Goal: Communication & Community: Ask a question

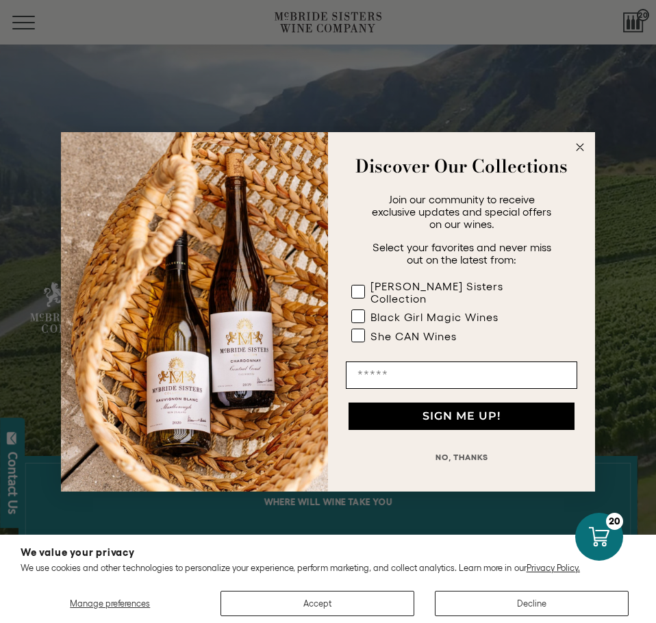
click at [575, 152] on circle "Close dialog" at bounding box center [580, 147] width 16 height 16
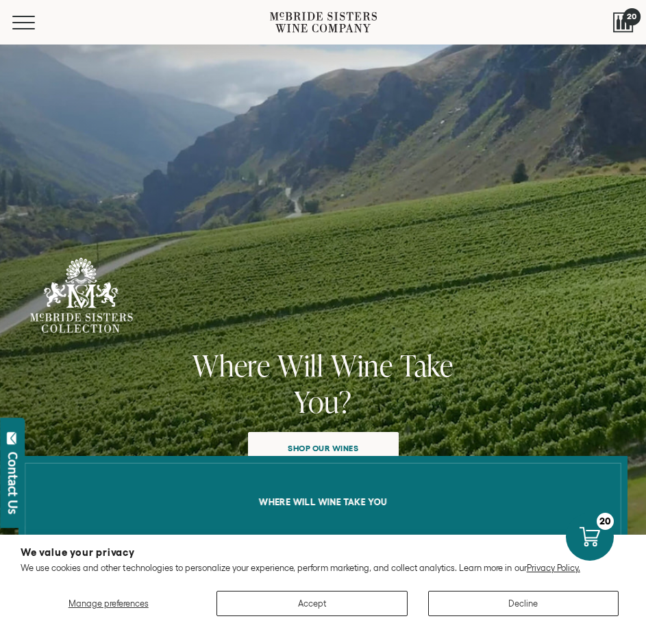
click at [621, 25] on div at bounding box center [623, 22] width 21 height 21
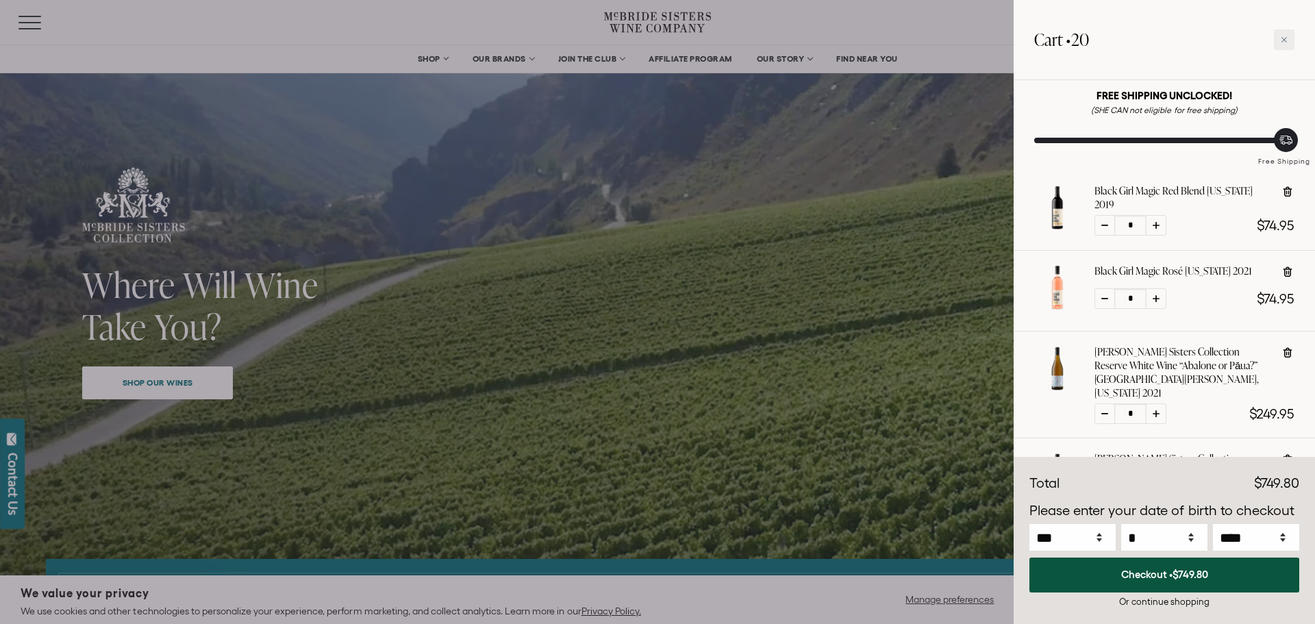
scroll to position [136, 0]
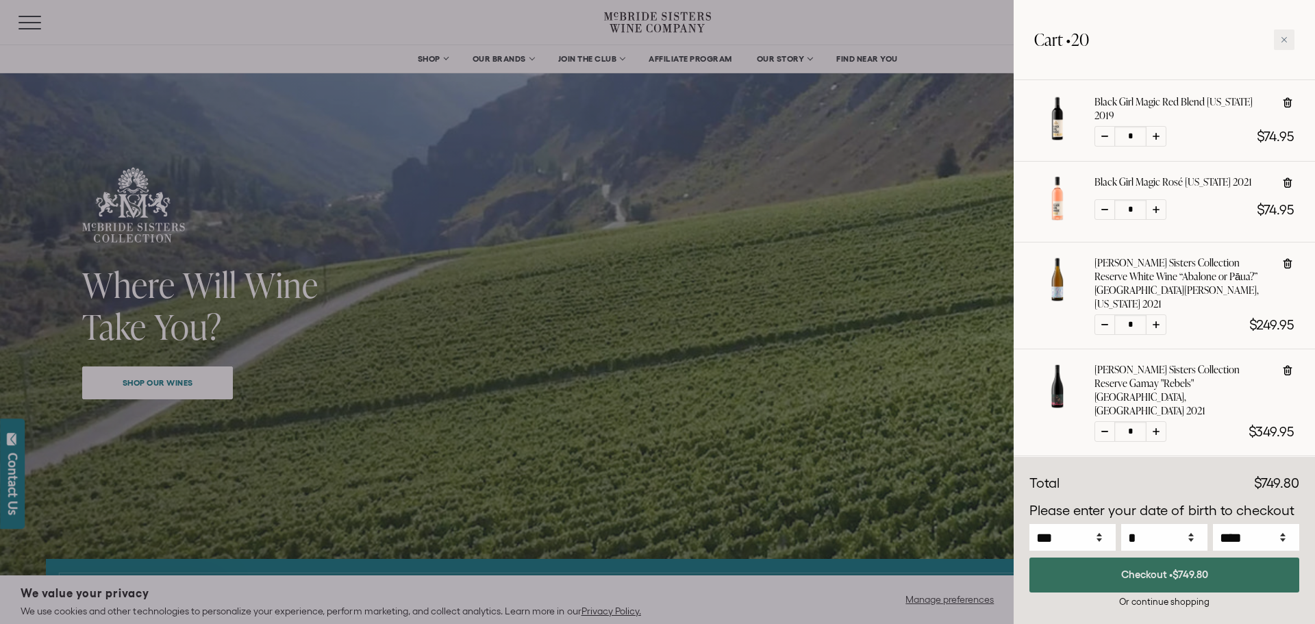
click at [645, 574] on button "Checkout • $749.80" at bounding box center [1164, 574] width 270 height 35
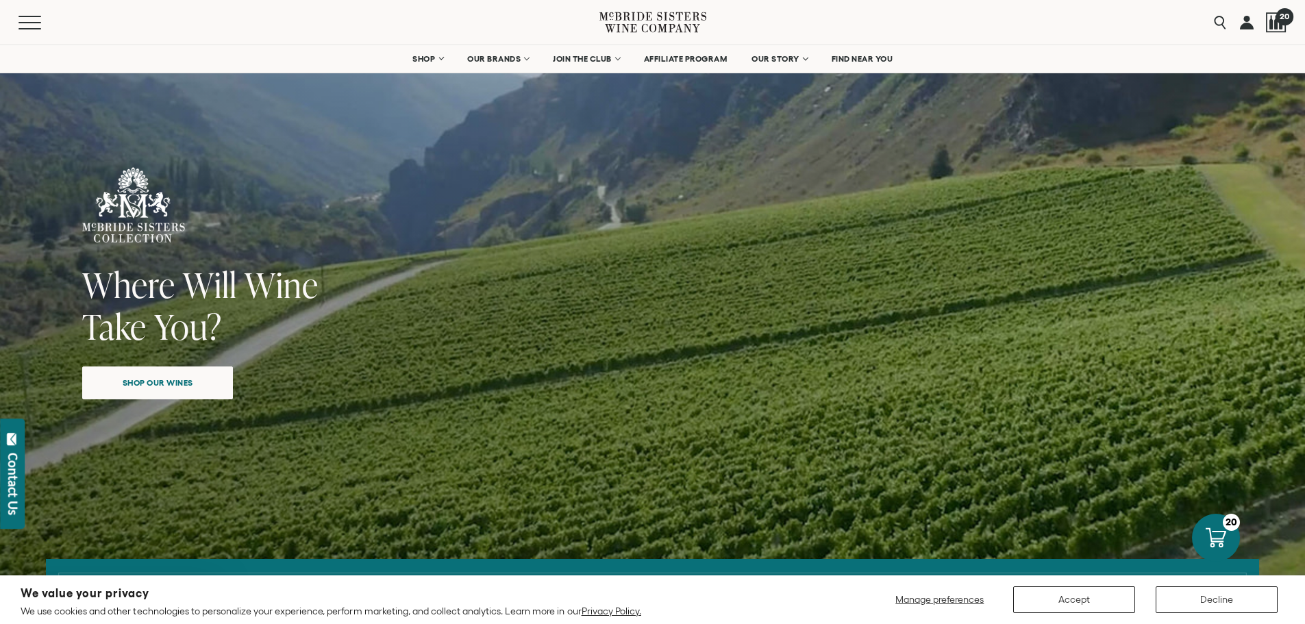
click at [1279, 26] on div at bounding box center [1276, 22] width 21 height 21
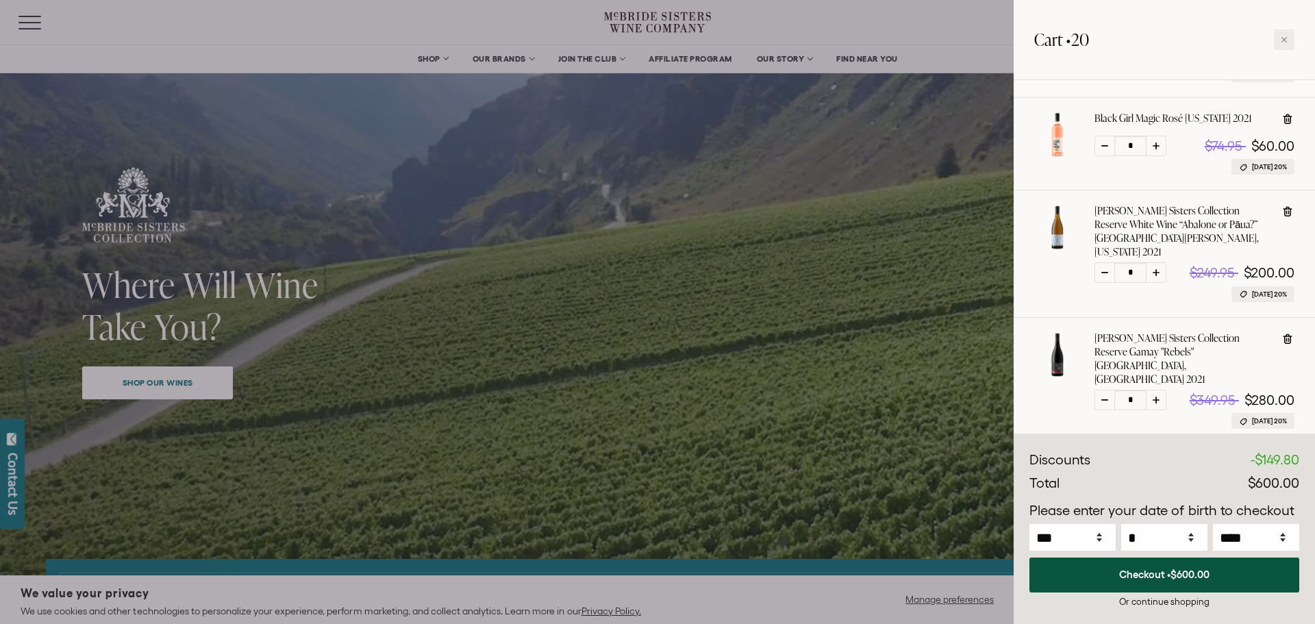
scroll to position [223, 0]
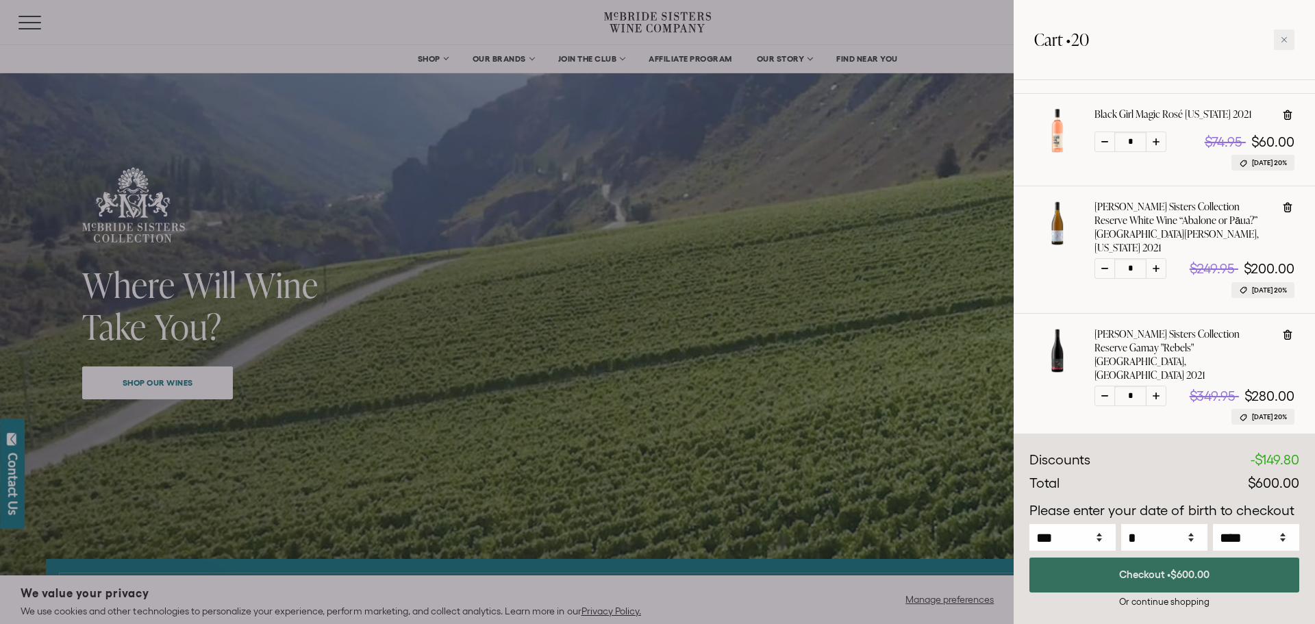
click at [1181, 573] on span "$600.00" at bounding box center [1189, 574] width 39 height 12
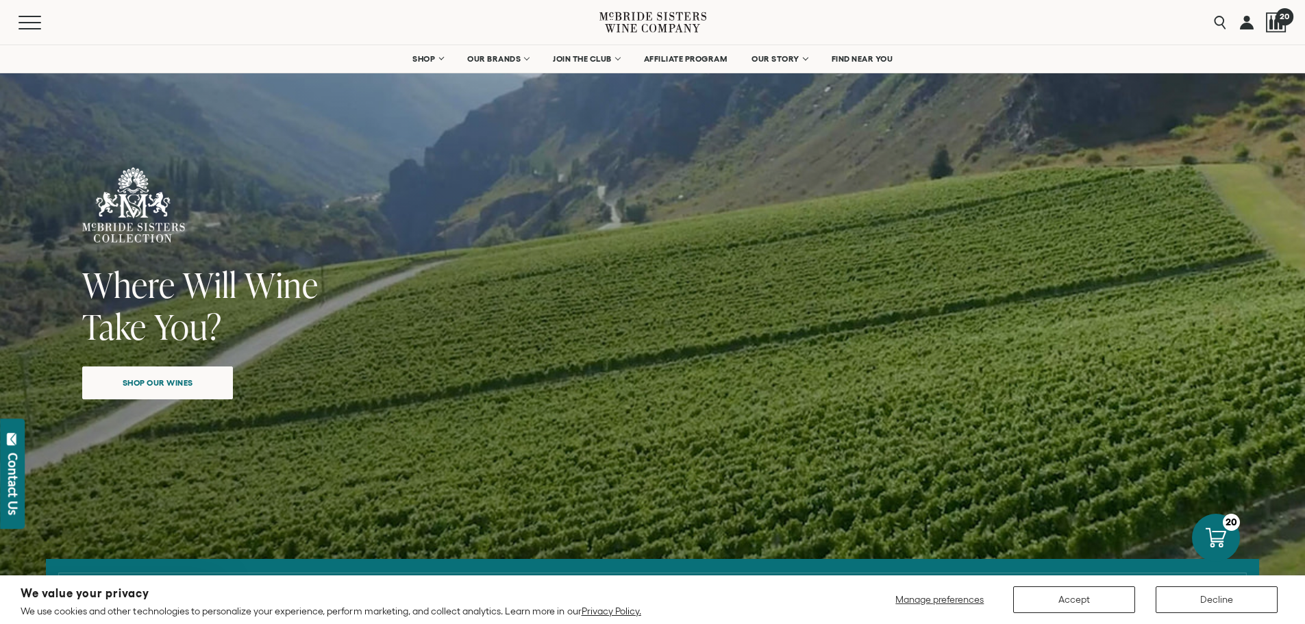
click at [1280, 29] on div at bounding box center [1276, 22] width 21 height 21
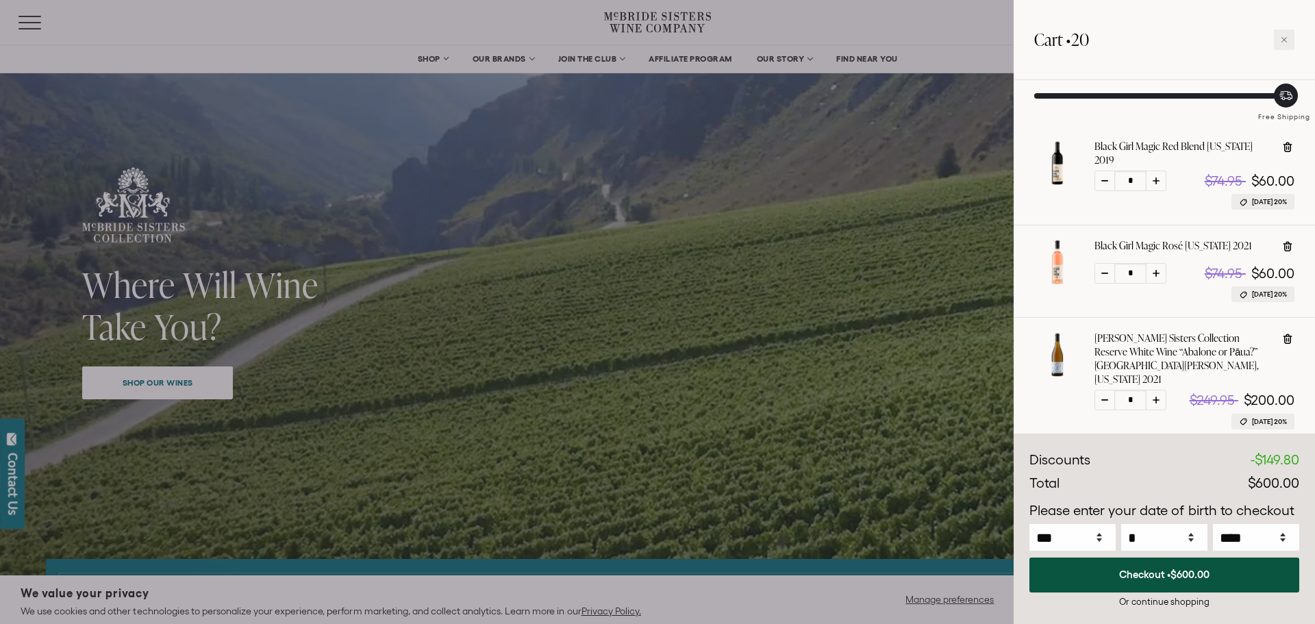
scroll to position [86, 0]
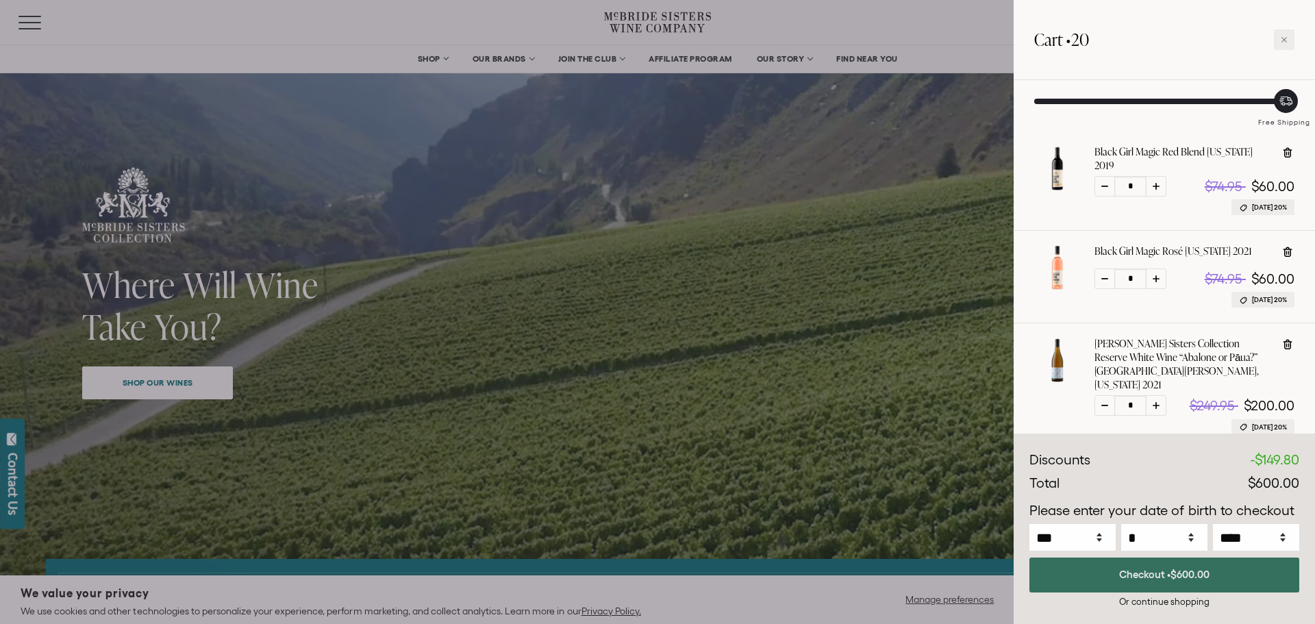
click at [1147, 580] on button "Checkout • $600.00" at bounding box center [1164, 574] width 270 height 35
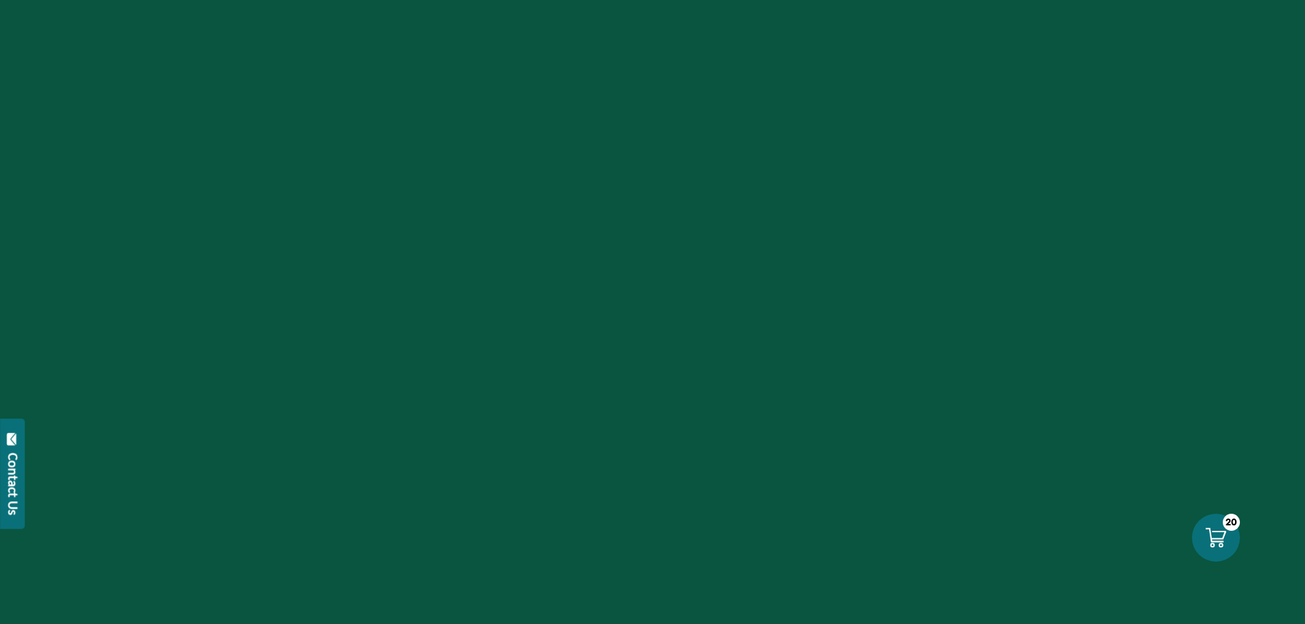
select select "****"
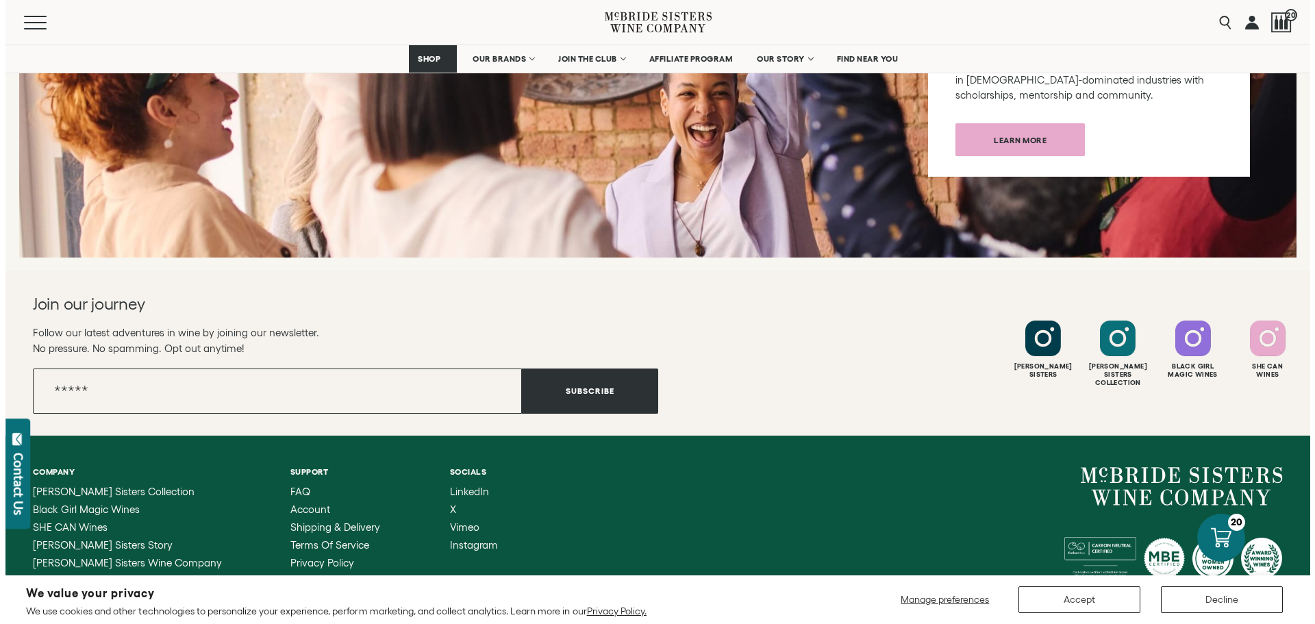
scroll to position [5341, 0]
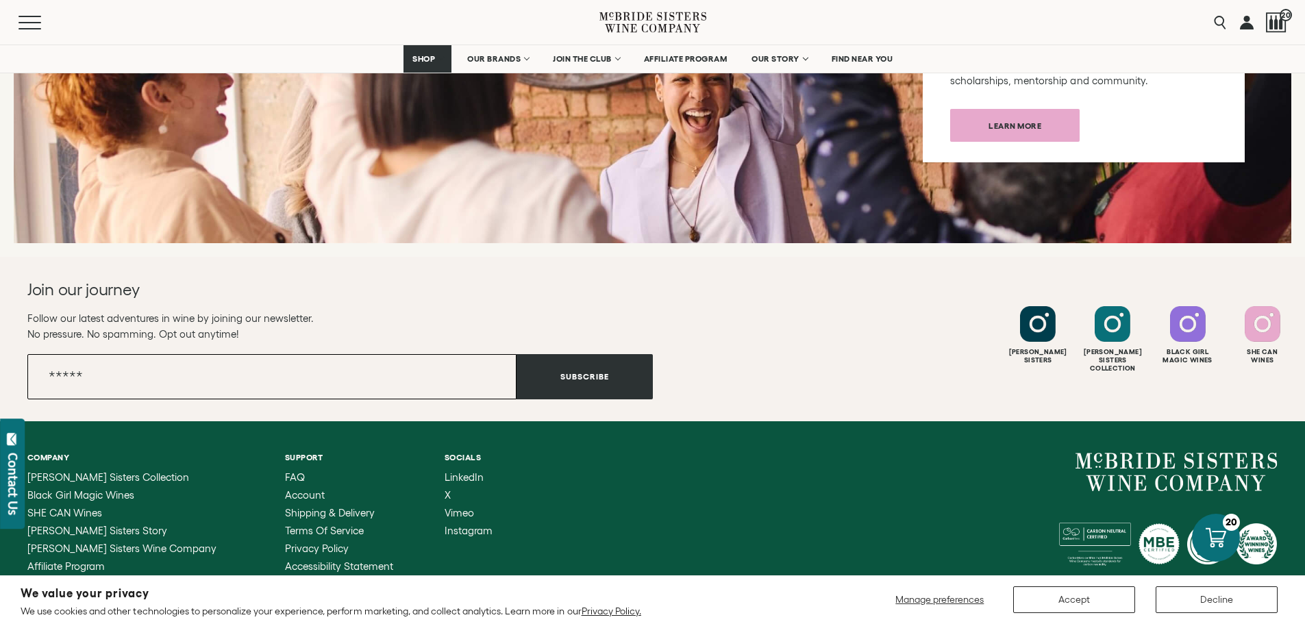
click at [302, 368] on input "Email" at bounding box center [271, 376] width 489 height 45
type input "**********"
click at [529, 360] on button "Subscribe" at bounding box center [584, 376] width 136 height 45
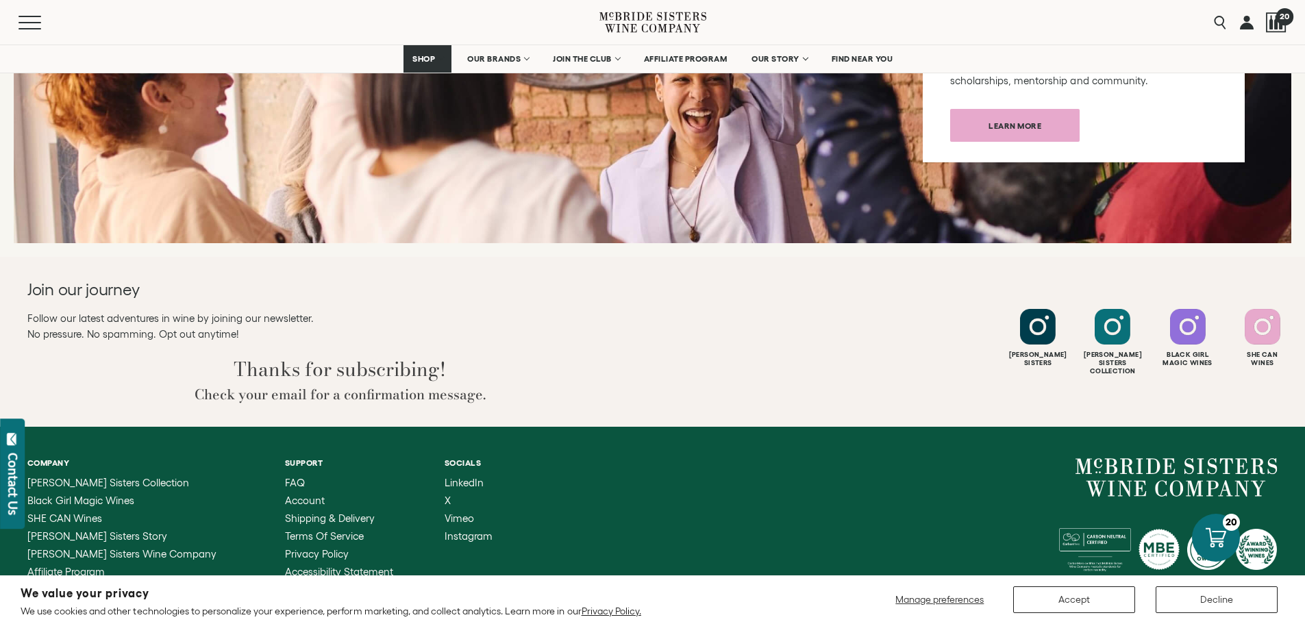
click at [1282, 25] on div at bounding box center [1276, 22] width 21 height 21
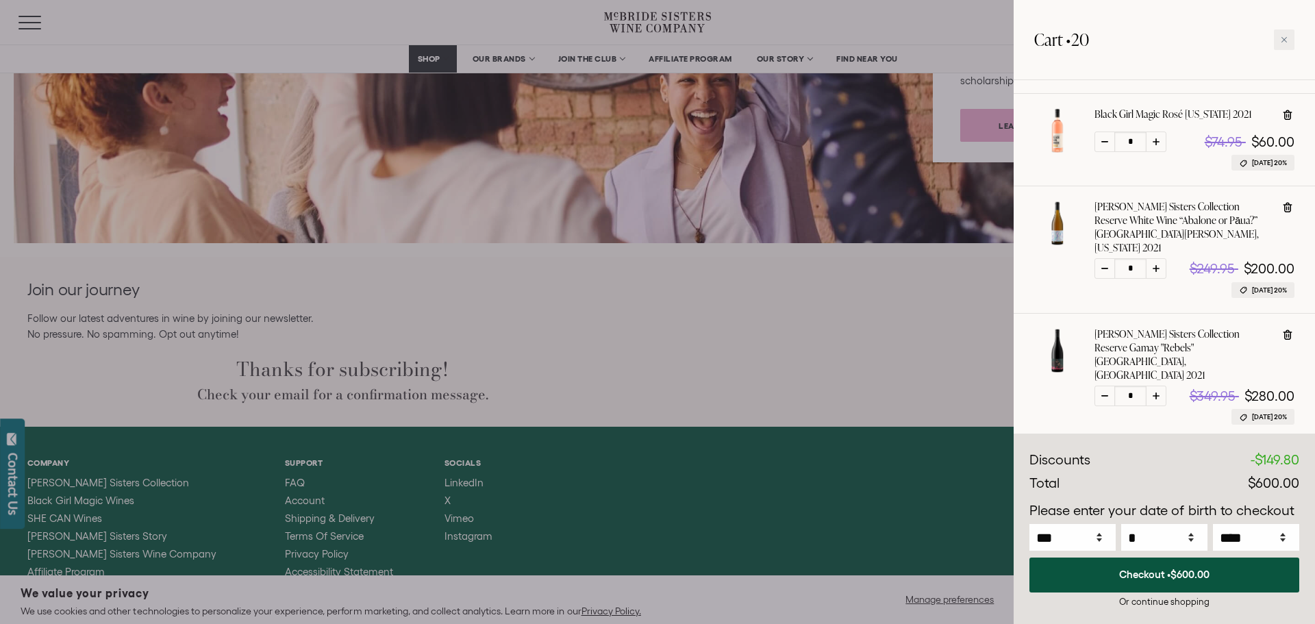
scroll to position [0, 0]
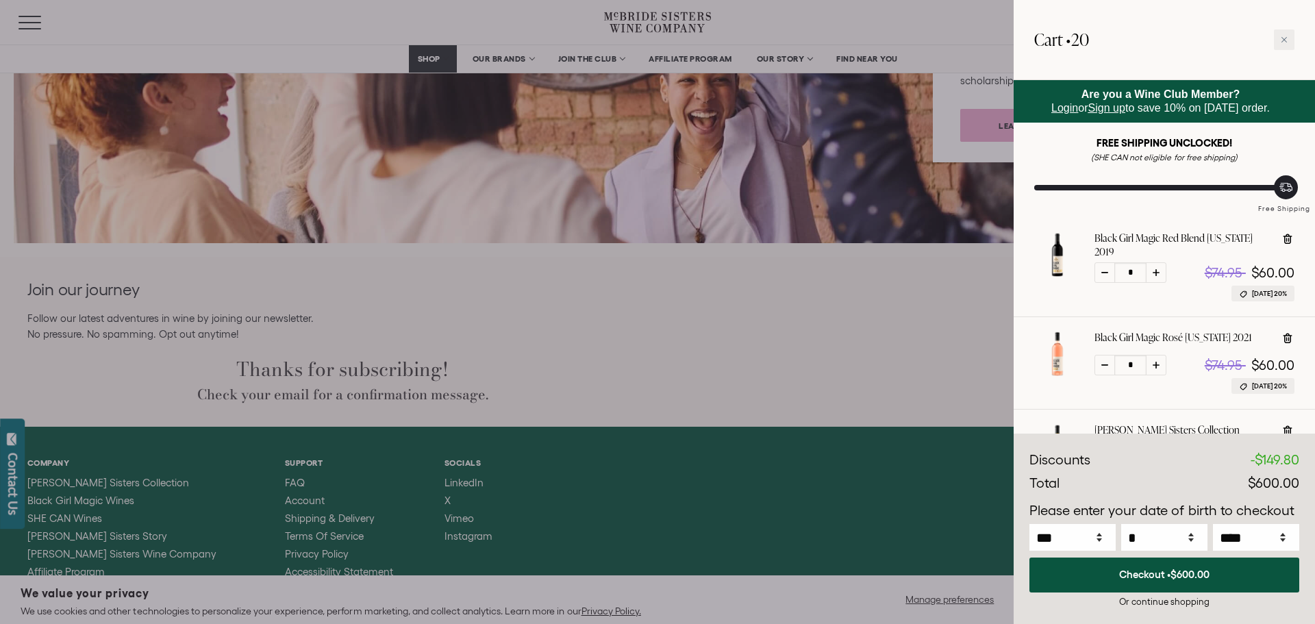
click at [1104, 110] on link "Sign up" at bounding box center [1106, 108] width 37 height 12
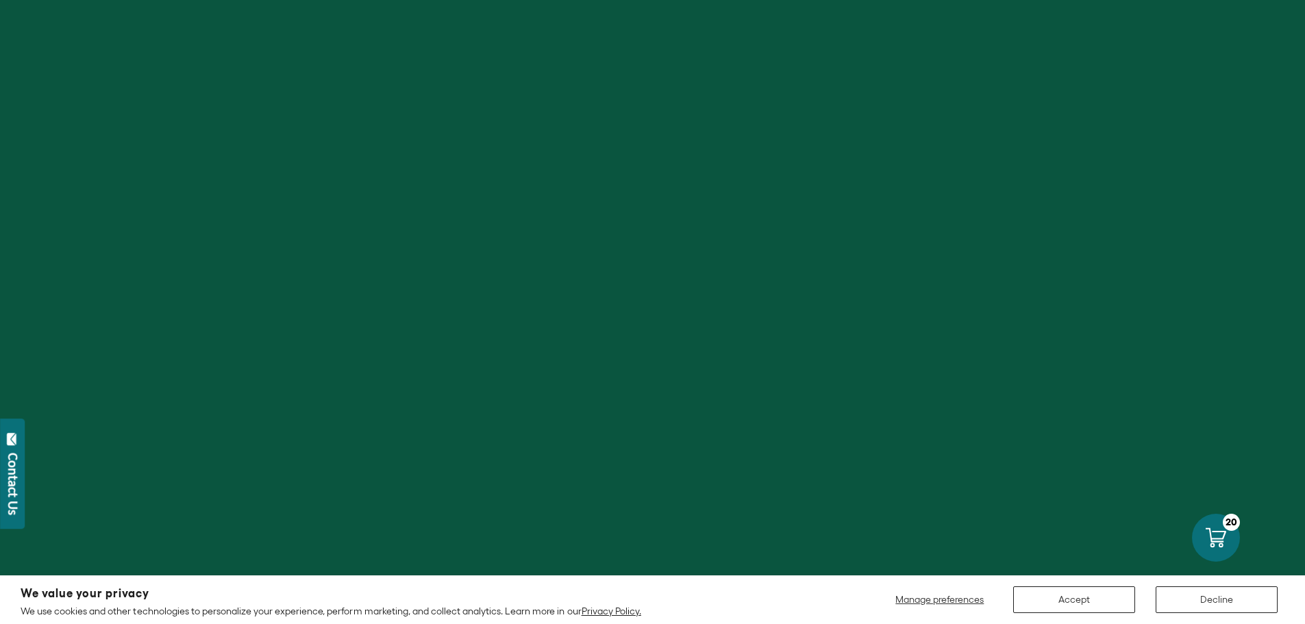
select select "****"
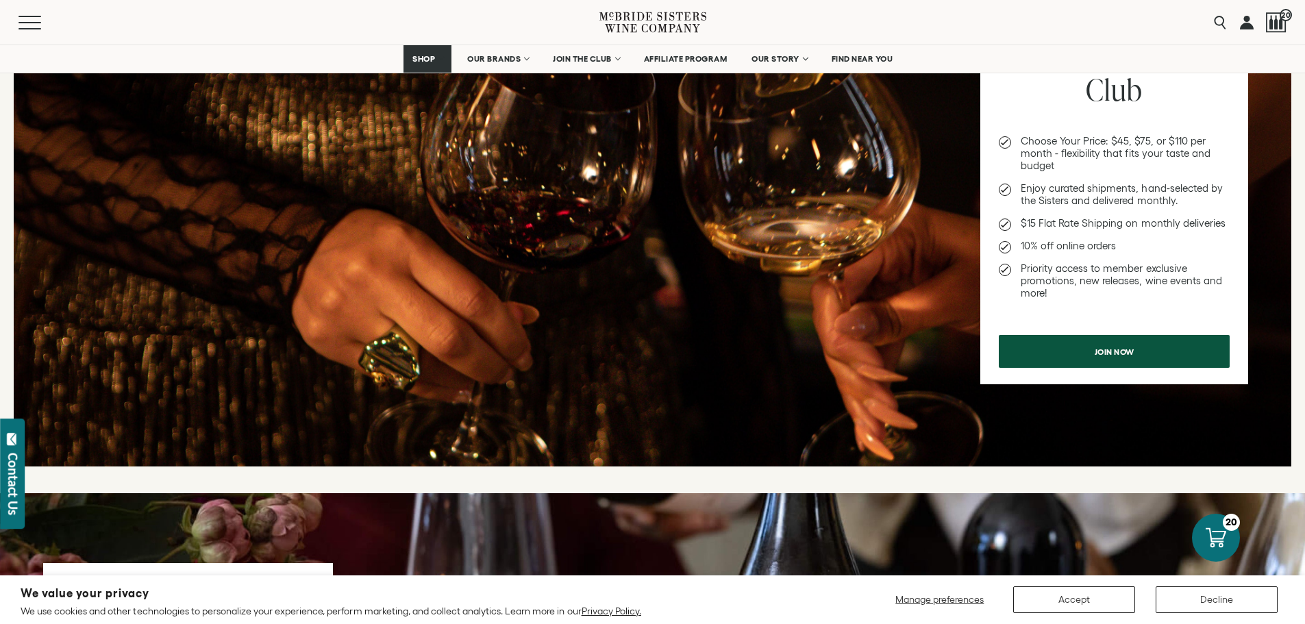
scroll to position [581, 0]
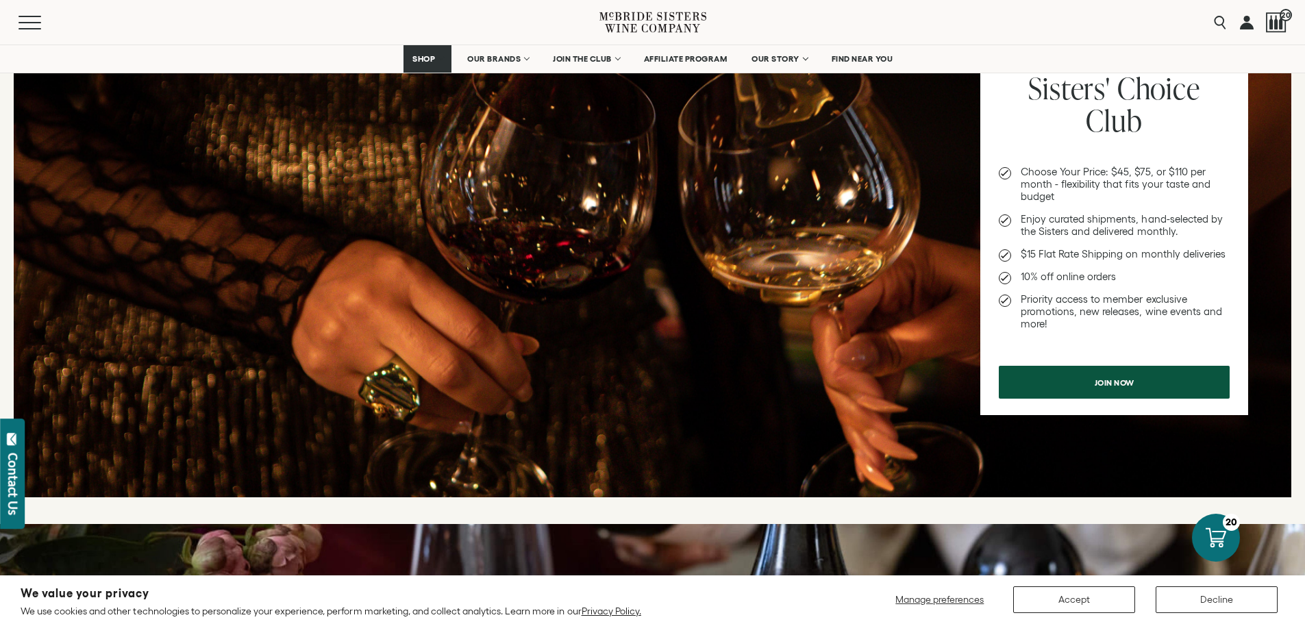
click at [1249, 25] on link at bounding box center [1246, 22] width 14 height 45
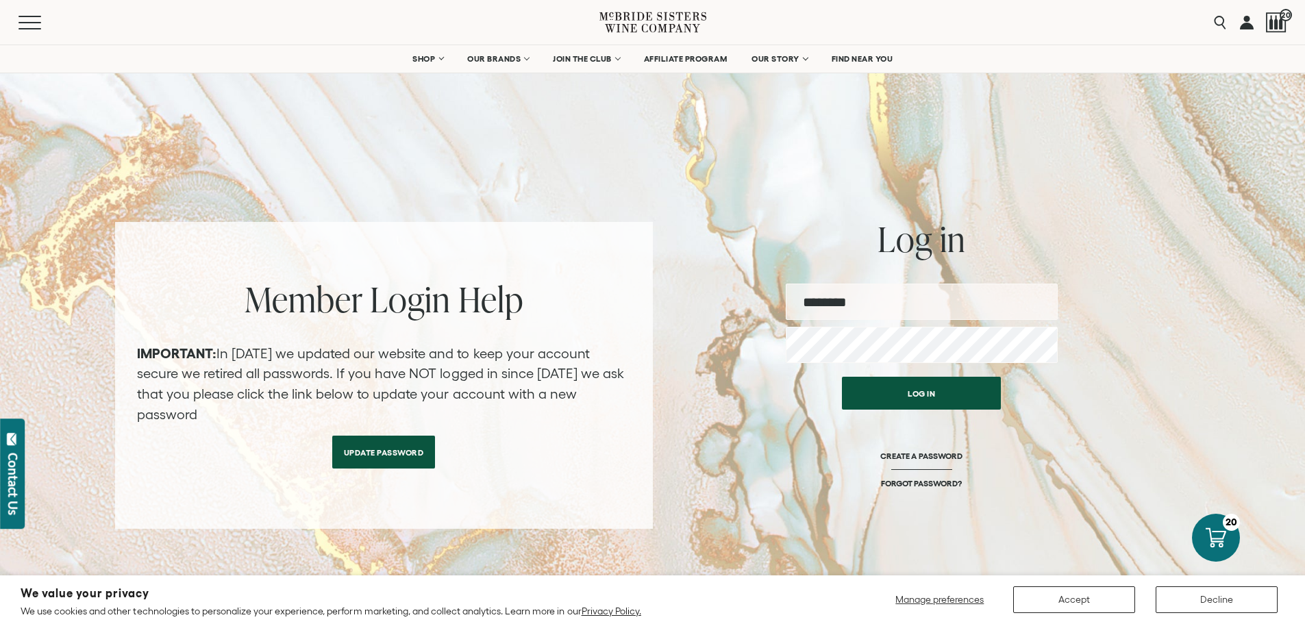
click at [0, 448] on button "Contact Us" at bounding box center [12, 473] width 25 height 110
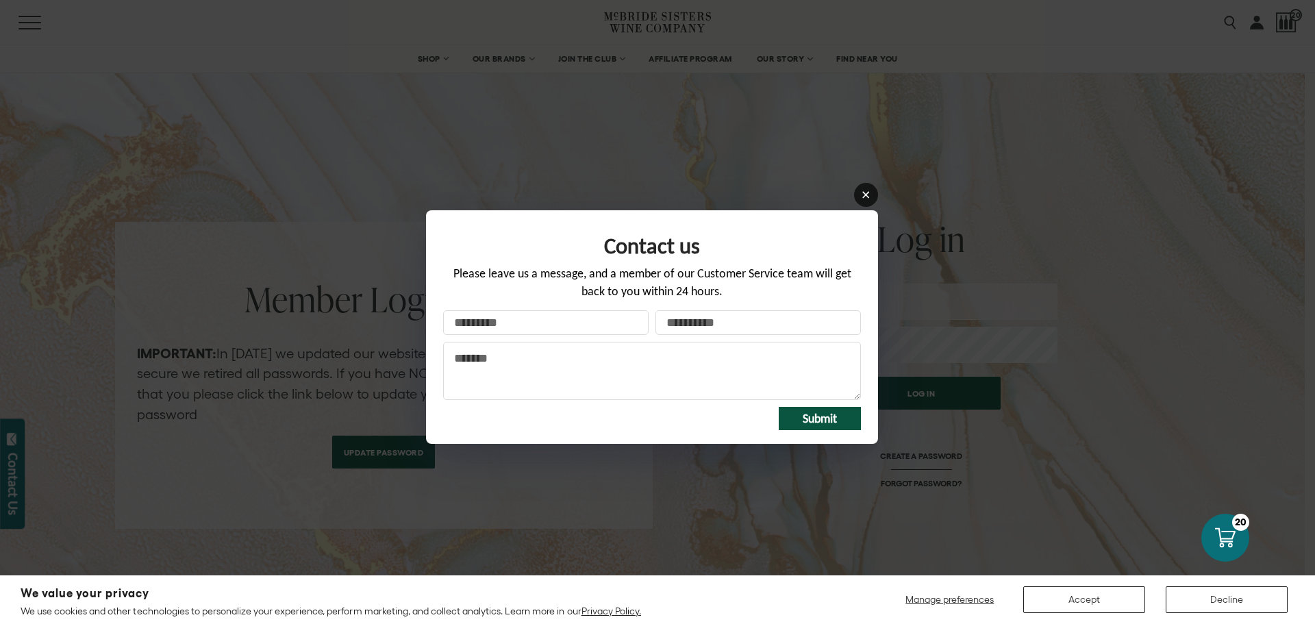
click at [868, 194] on icon at bounding box center [866, 195] width 10 height 10
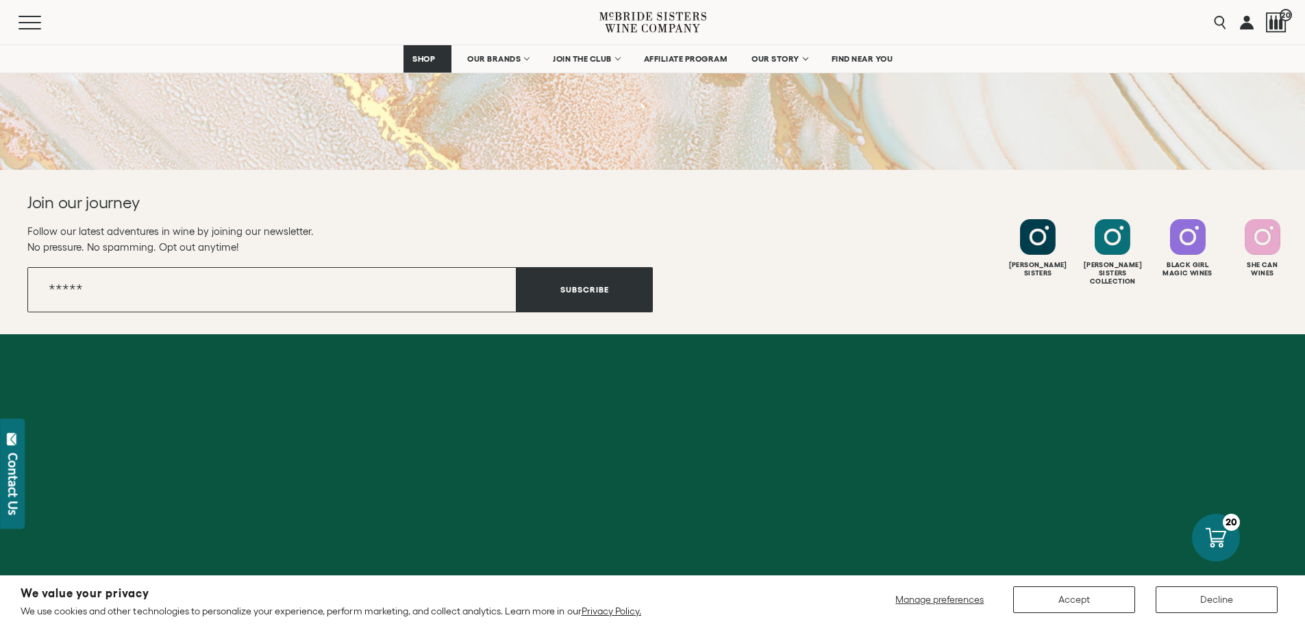
scroll to position [526, 0]
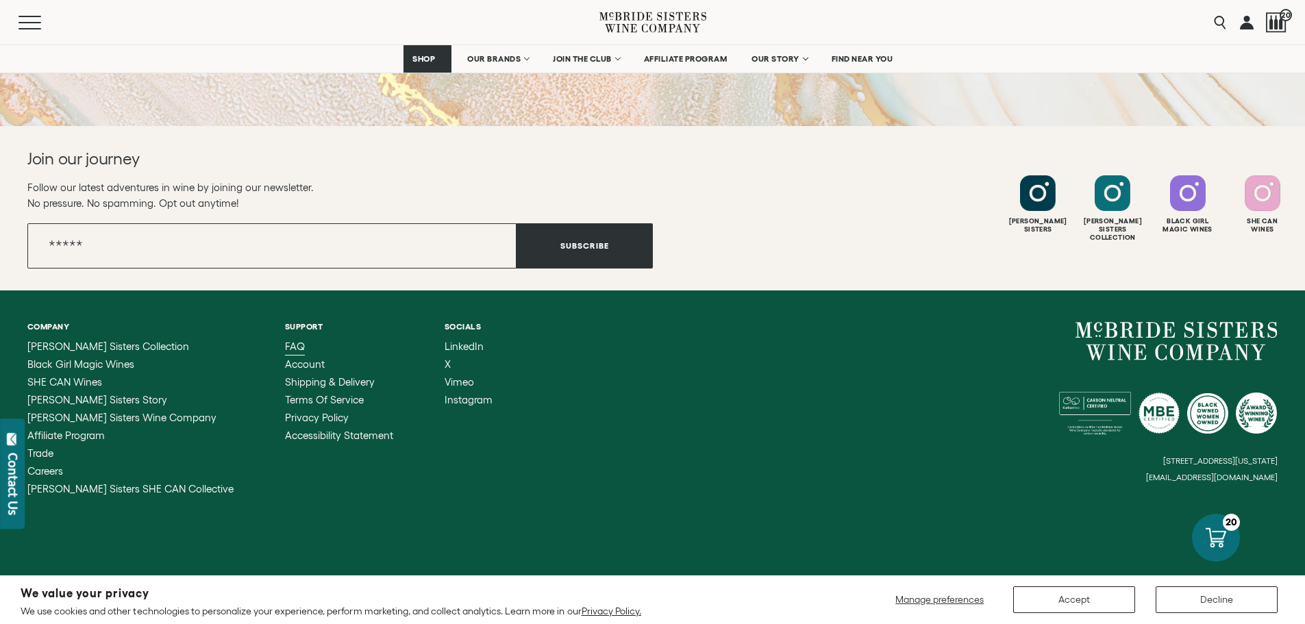
click at [285, 346] on span "FAQ" at bounding box center [295, 346] width 20 height 12
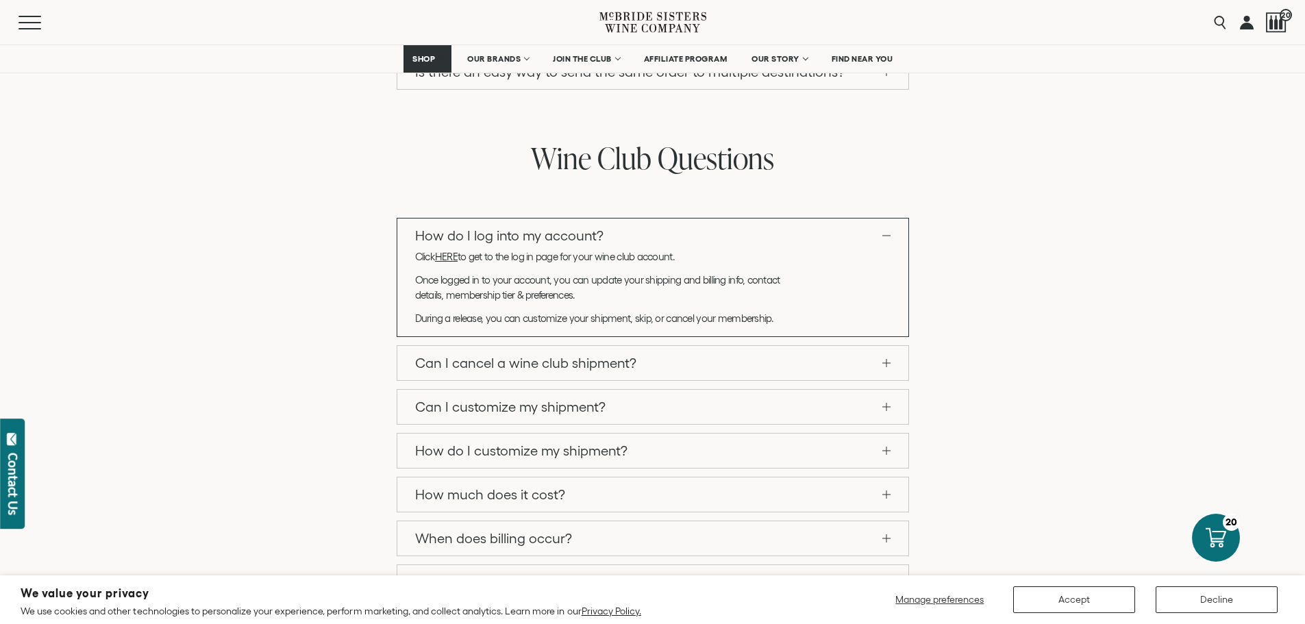
scroll to position [1096, 0]
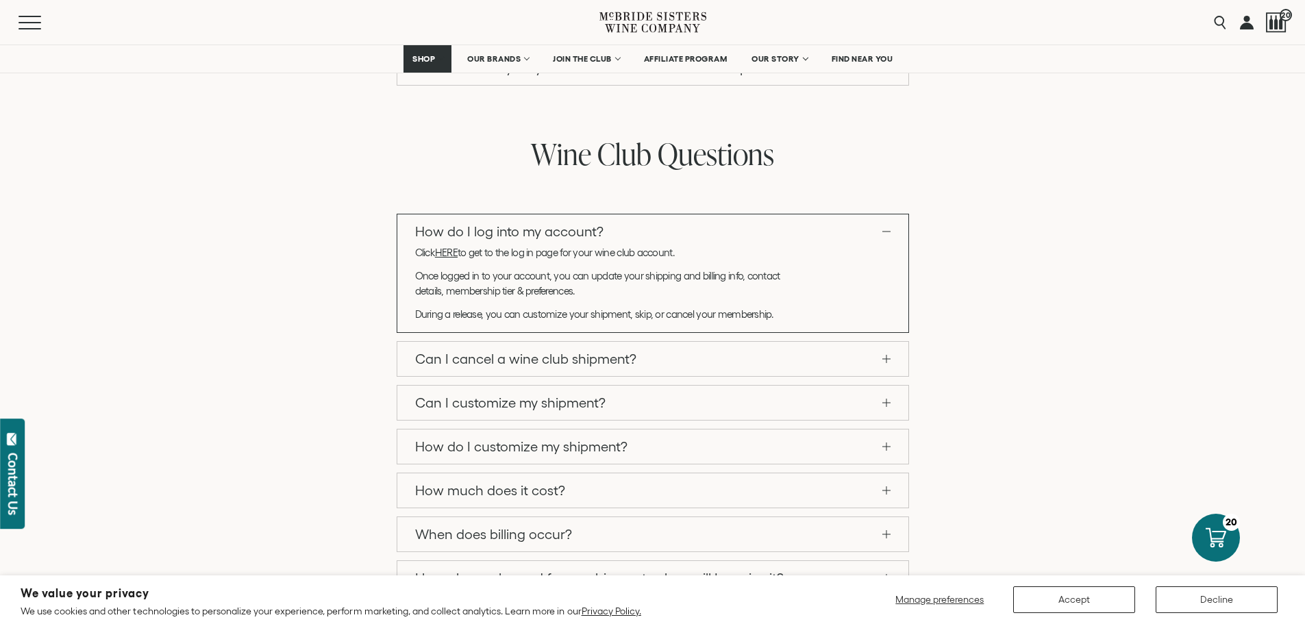
click at [841, 561] on link "I have been charged for my shipment, when will I receive it?" at bounding box center [652, 578] width 511 height 34
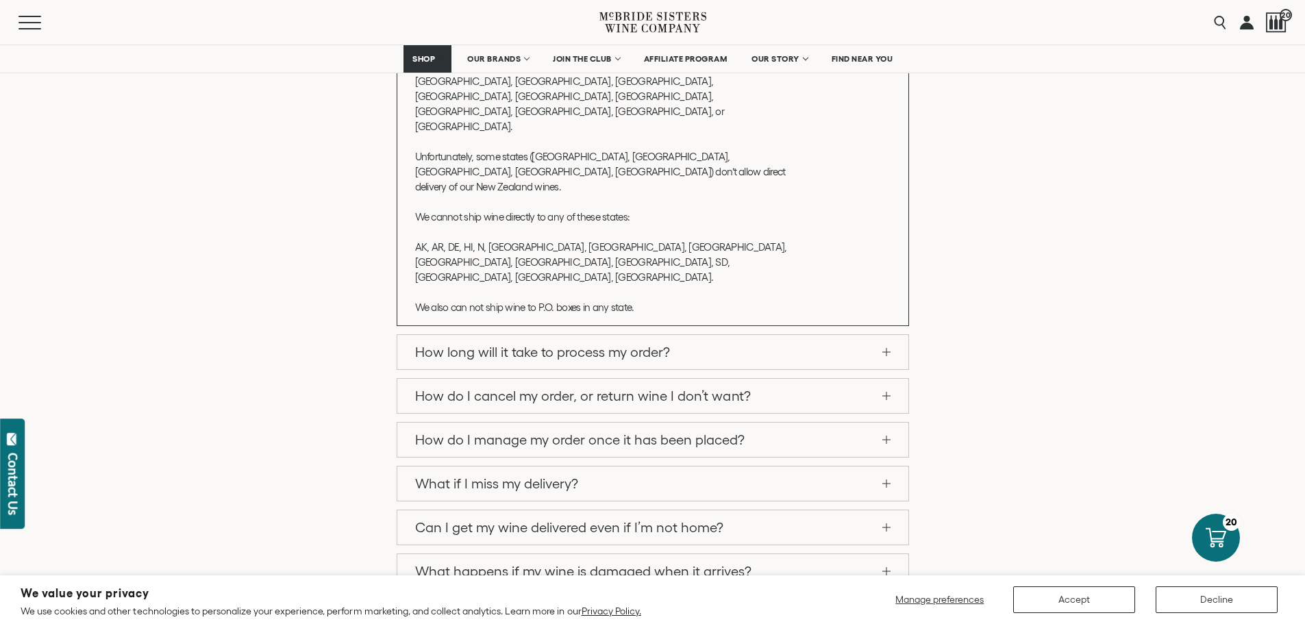
scroll to position [548, 0]
drag, startPoint x: 771, startPoint y: 285, endPoint x: 777, endPoint y: 279, distance: 8.2
click at [771, 467] on link "What if I miss my delivery?" at bounding box center [652, 484] width 511 height 34
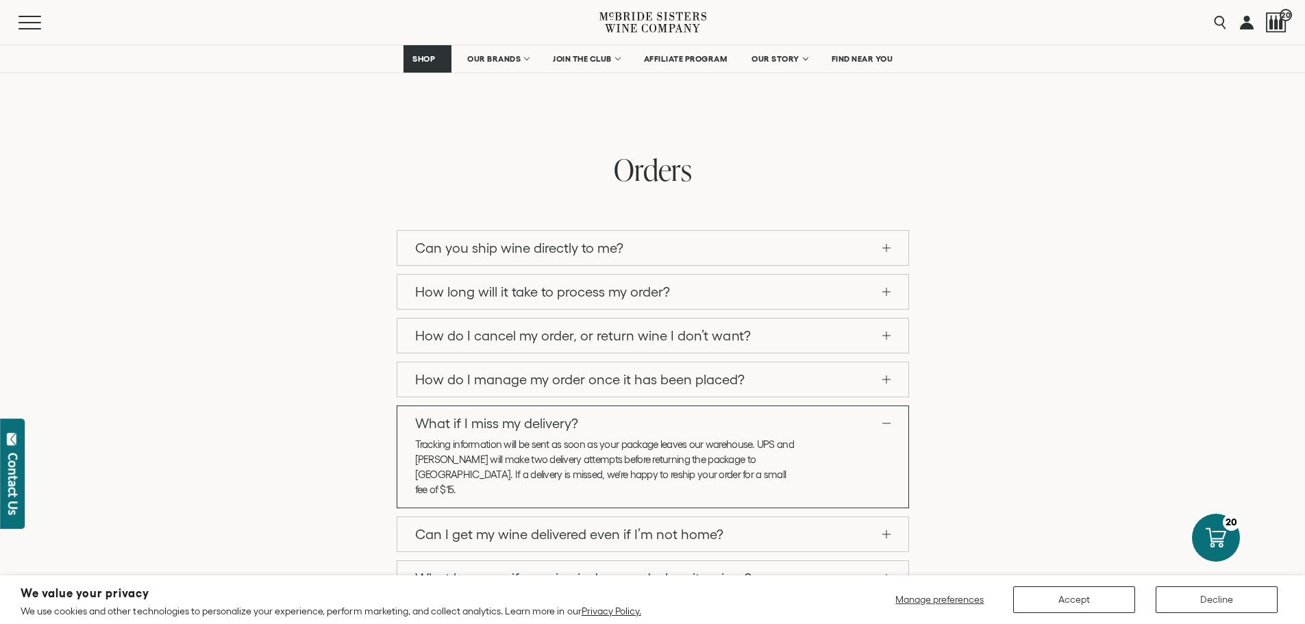
scroll to position [234, 0]
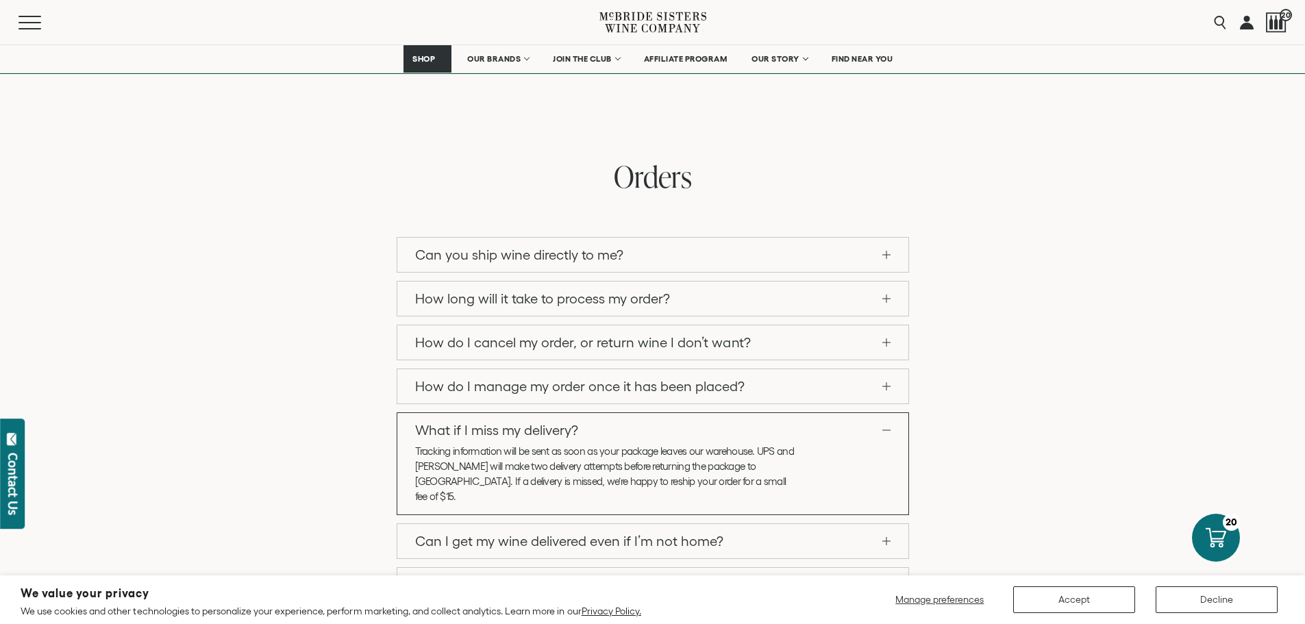
click at [770, 259] on link "Can you ship wine directly to me?" at bounding box center [652, 255] width 511 height 34
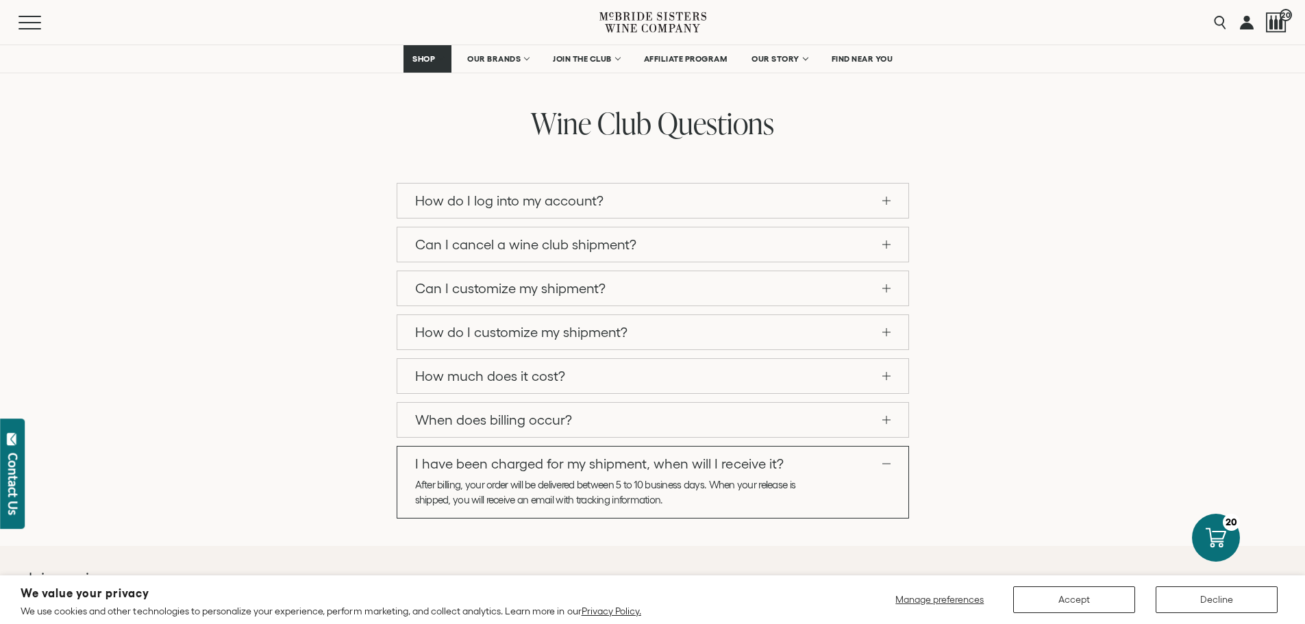
scroll to position [1301, 0]
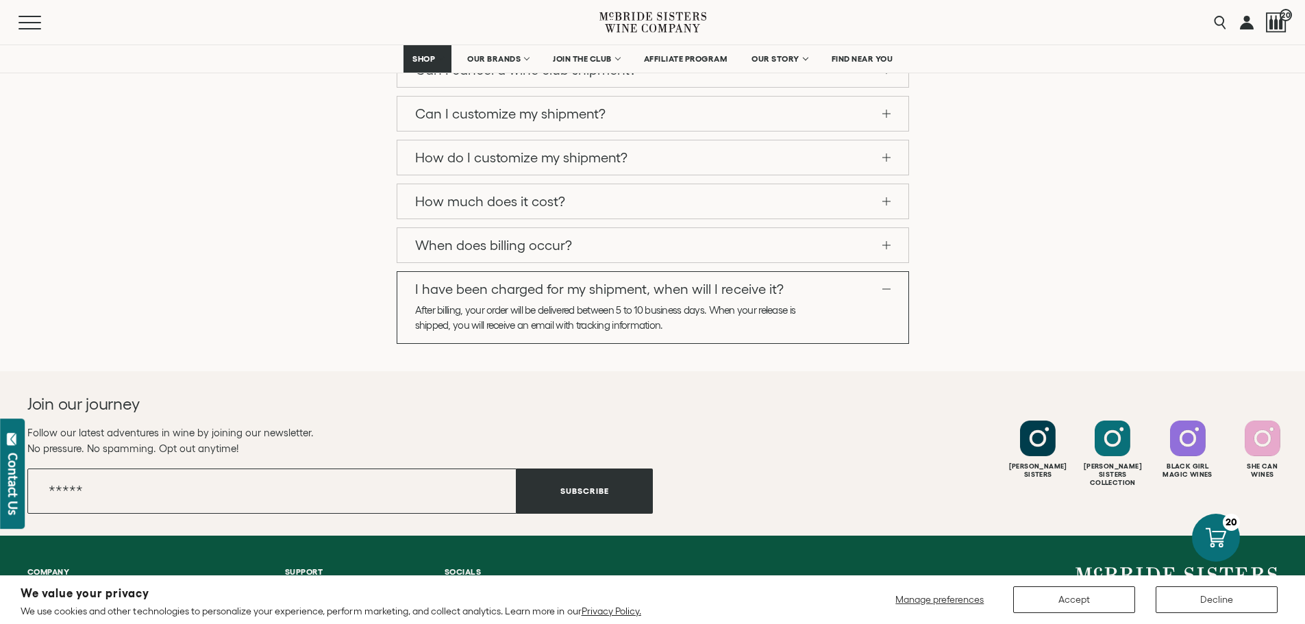
click at [285, 621] on span "Shipping & Delivery" at bounding box center [330, 627] width 90 height 12
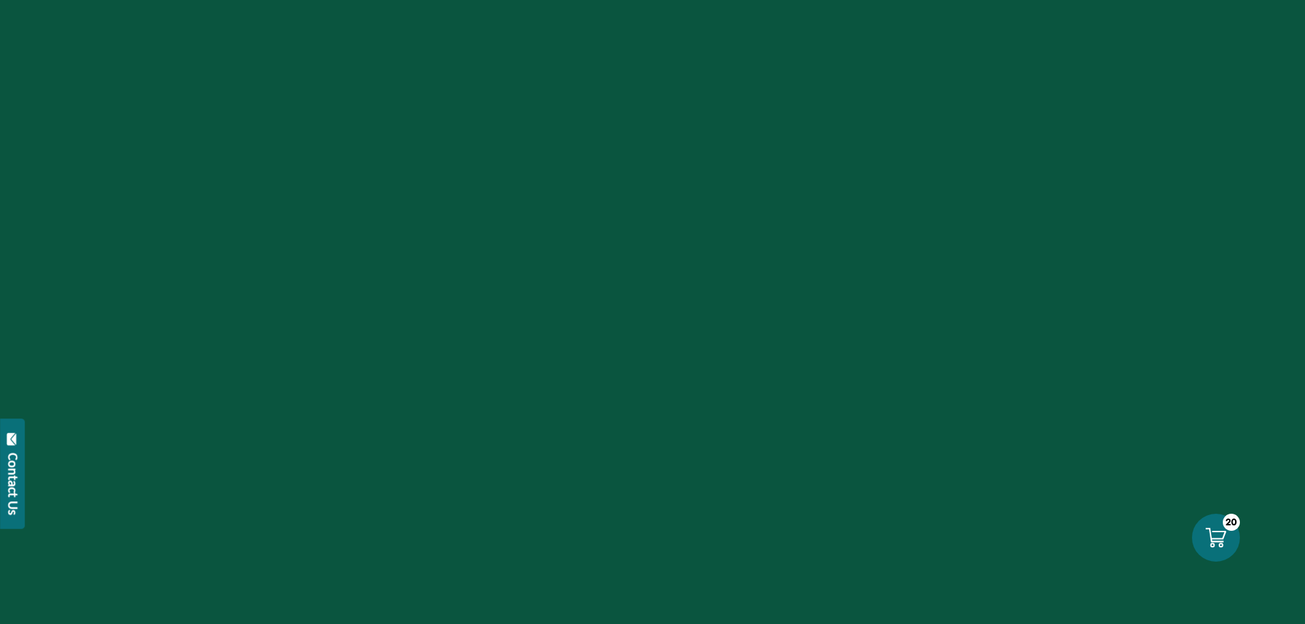
select select "****"
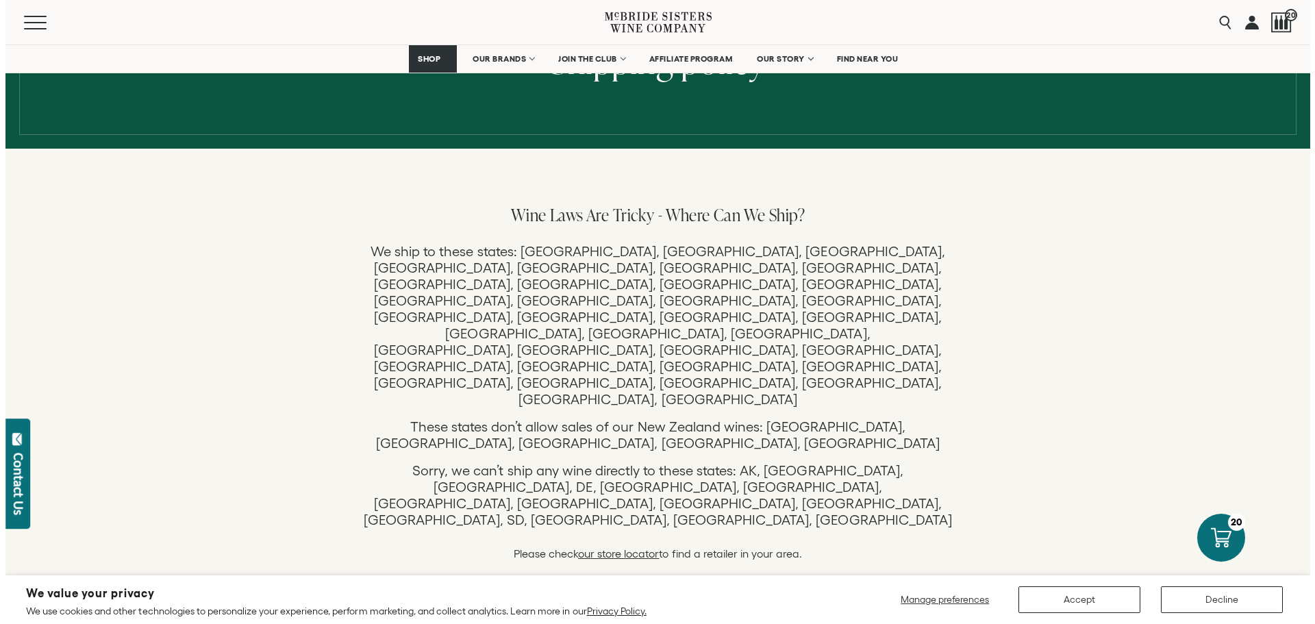
scroll to position [137, 0]
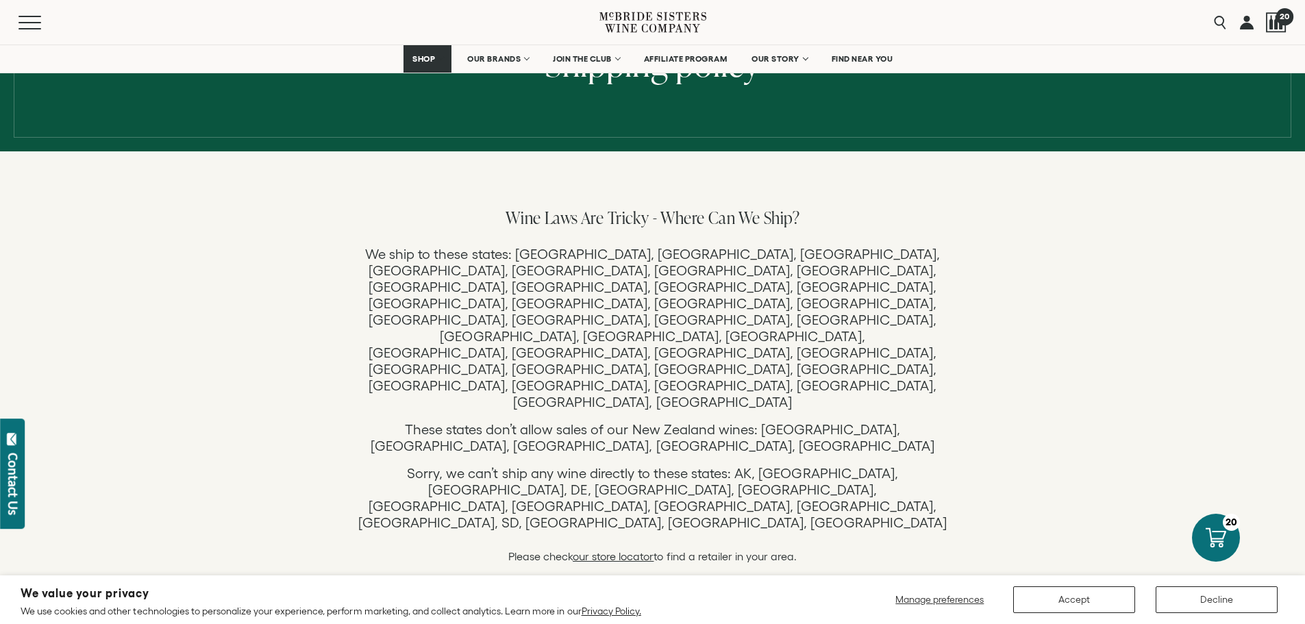
click at [1279, 23] on span "20" at bounding box center [1283, 16] width 17 height 17
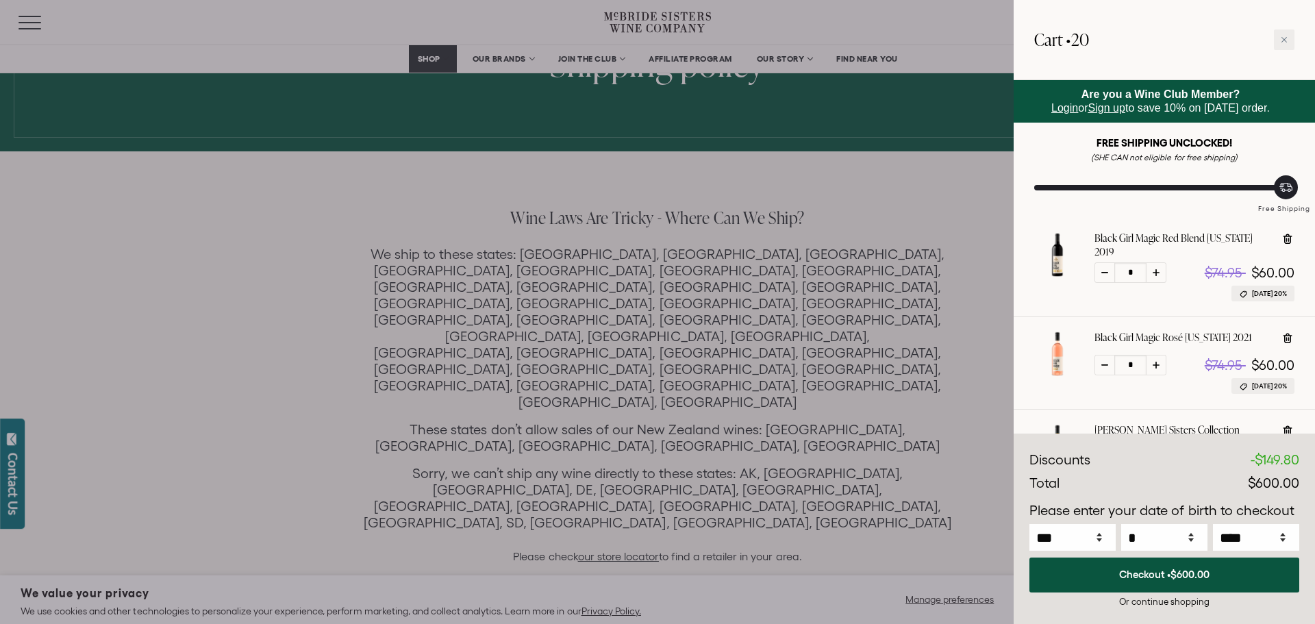
click at [1282, 190] on icon at bounding box center [1286, 187] width 14 height 14
drag, startPoint x: 1101, startPoint y: 145, endPoint x: 1274, endPoint y: 171, distance: 174.5
click at [1274, 171] on div "FREE SHIPPING UNCLOCKED! (SHE CAN not eligible for free shipping) Free Shipping" at bounding box center [1164, 175] width 260 height 78
click at [1181, 181] on div "FREE SHIPPING UNCLOCKED! (SHE CAN not eligible for free shipping) Free Shipping" at bounding box center [1164, 175] width 260 height 78
click at [5, 456] on div at bounding box center [657, 312] width 1315 height 624
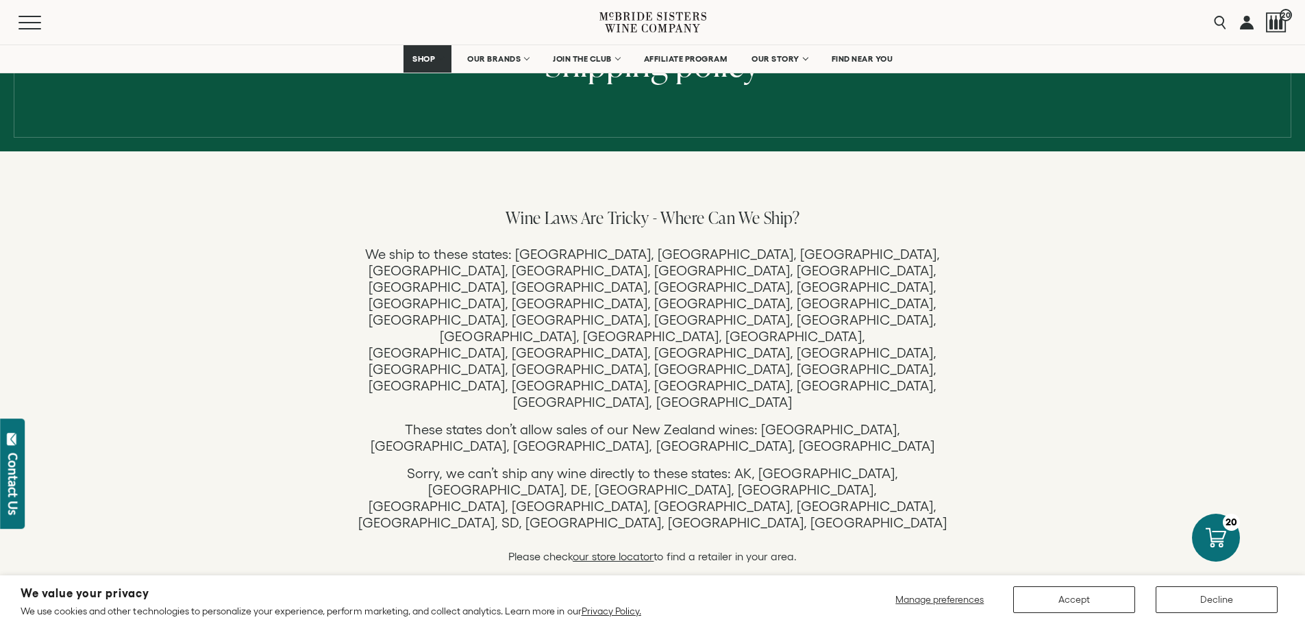
click at [14, 461] on div "Contact Us" at bounding box center [13, 484] width 14 height 62
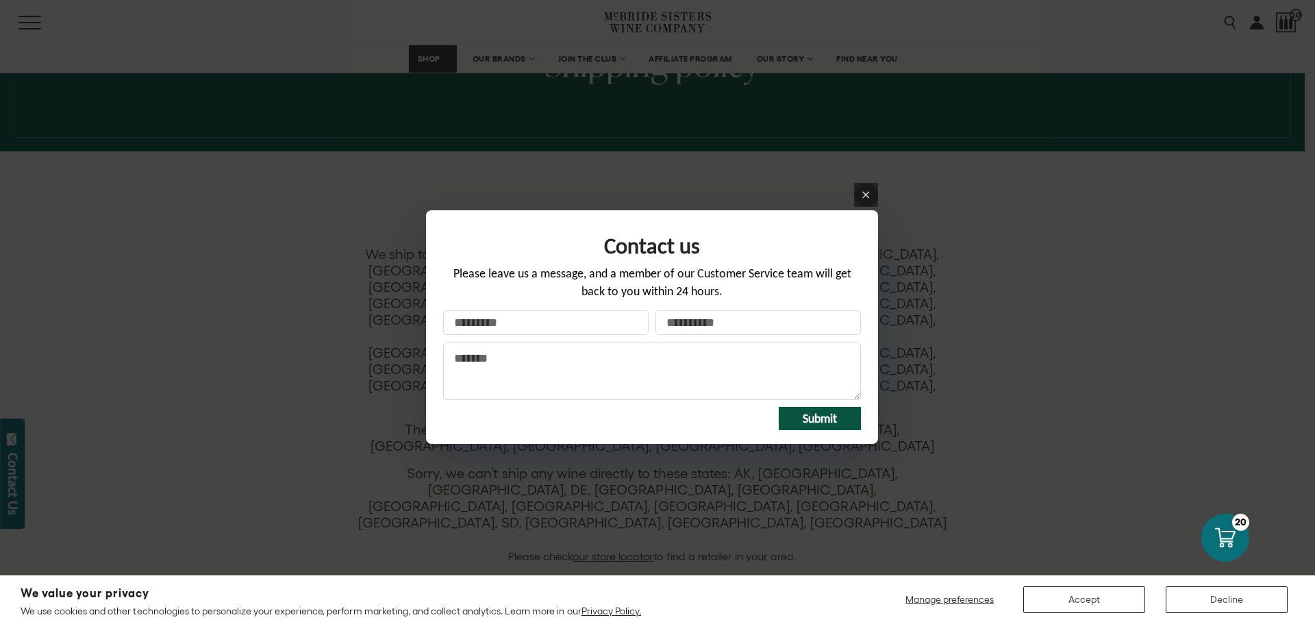
click at [525, 360] on textarea "Message" at bounding box center [652, 371] width 418 height 58
click at [525, 357] on textarea "Message" at bounding box center [652, 371] width 418 height 58
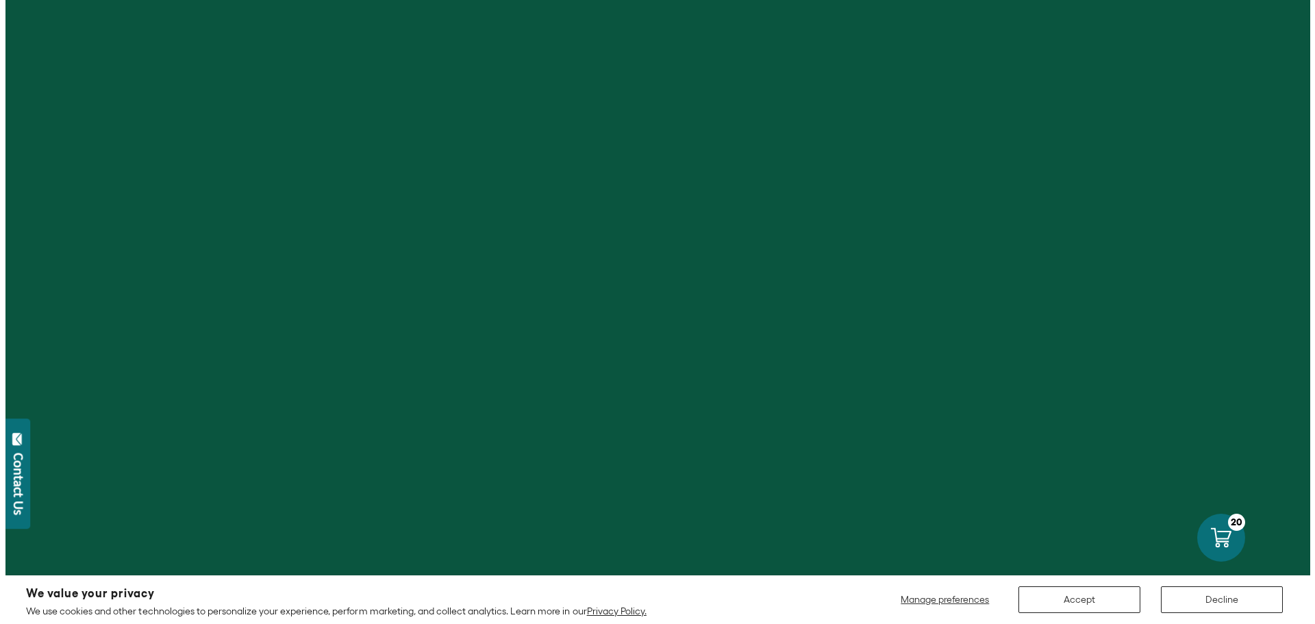
scroll to position [1301, 0]
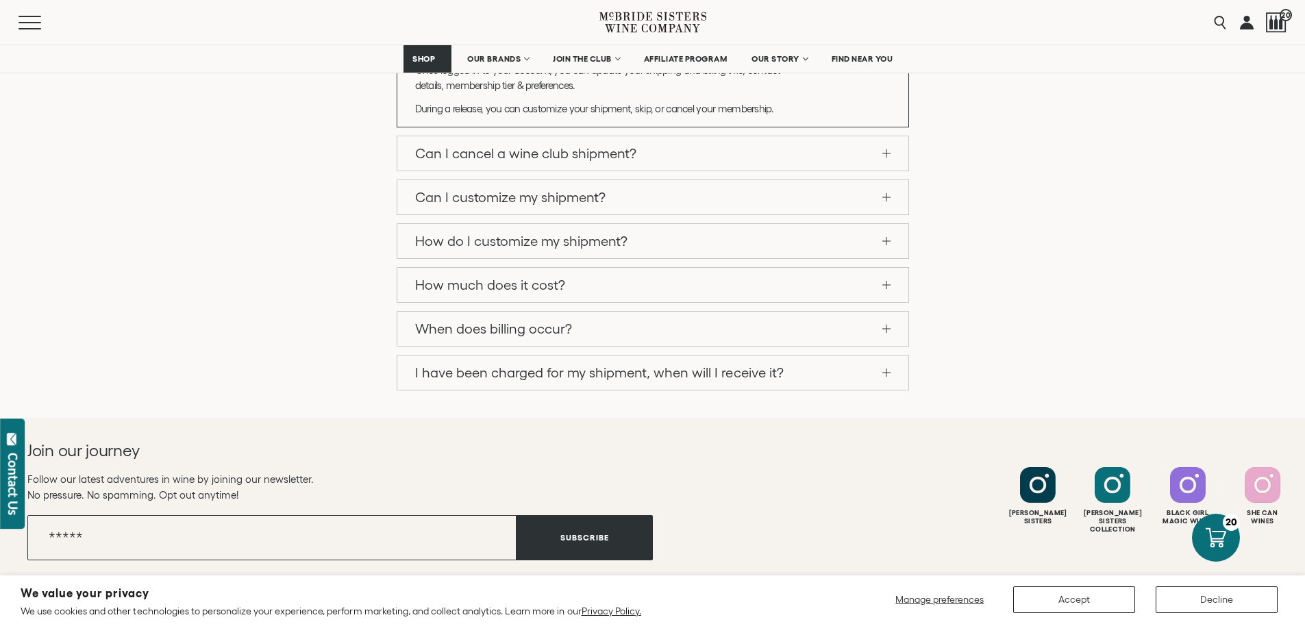
click at [6, 482] on div "Contact Us" at bounding box center [13, 484] width 14 height 62
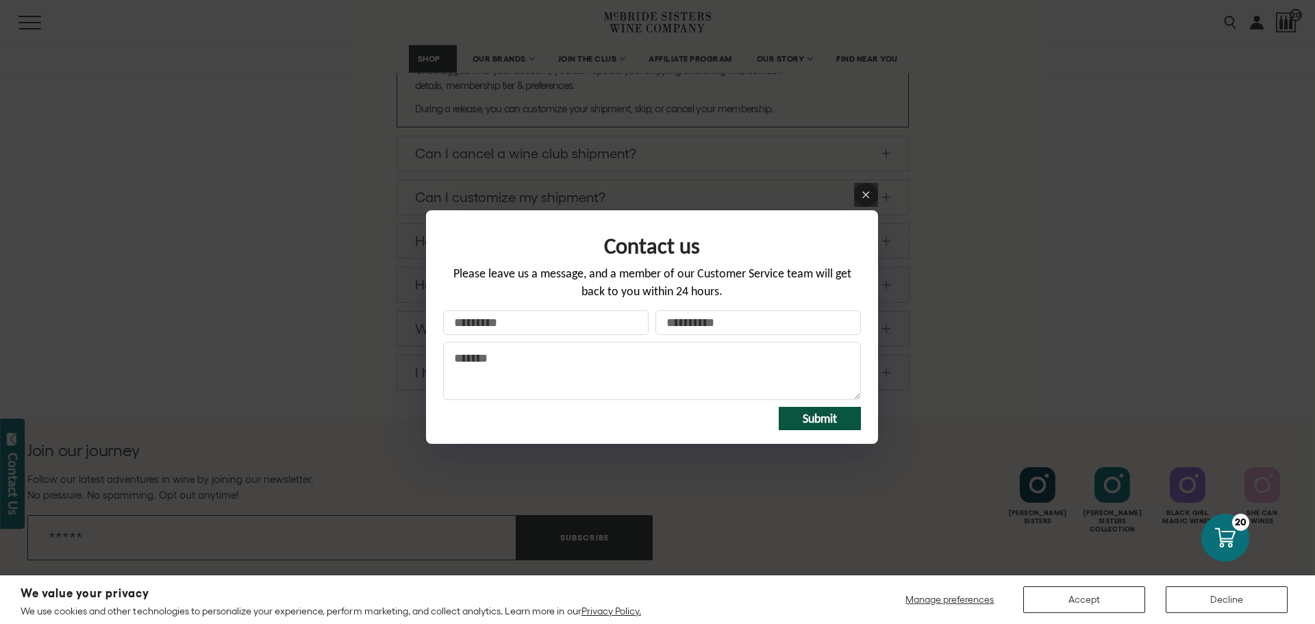
click at [478, 323] on input "Your name" at bounding box center [545, 322] width 205 height 25
type input "**********"
click at [483, 369] on textarea "Message" at bounding box center [652, 371] width 418 height 58
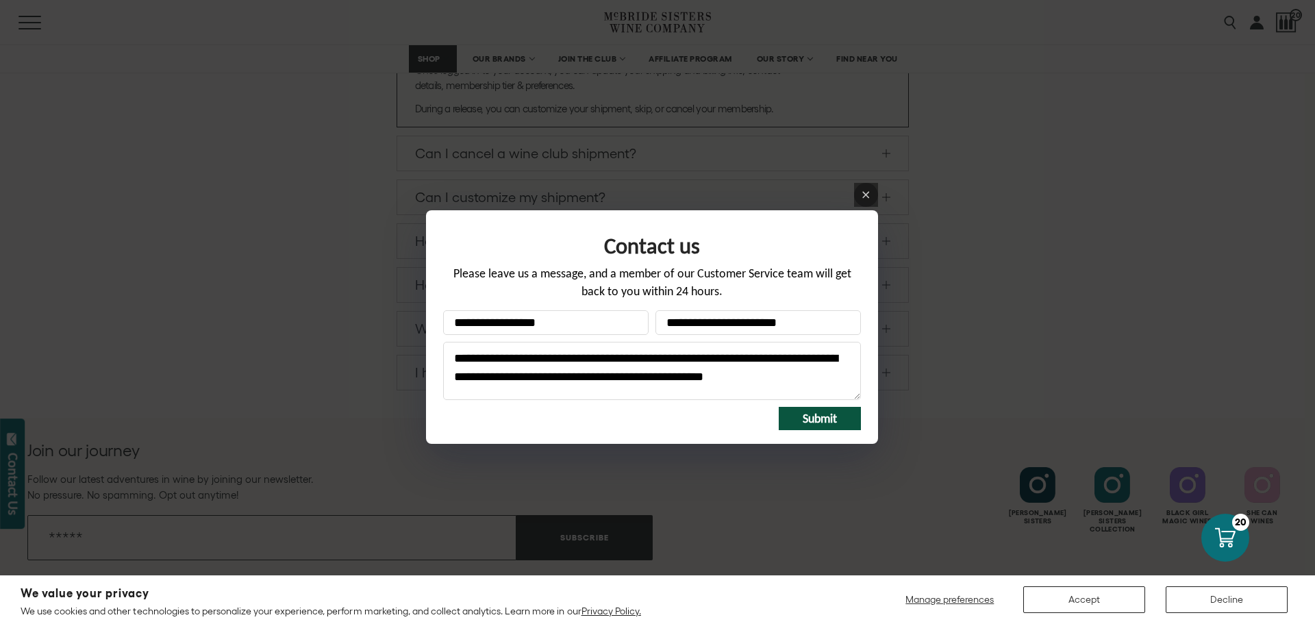
type textarea "**********"
click at [819, 421] on span "Submit" at bounding box center [820, 418] width 34 height 15
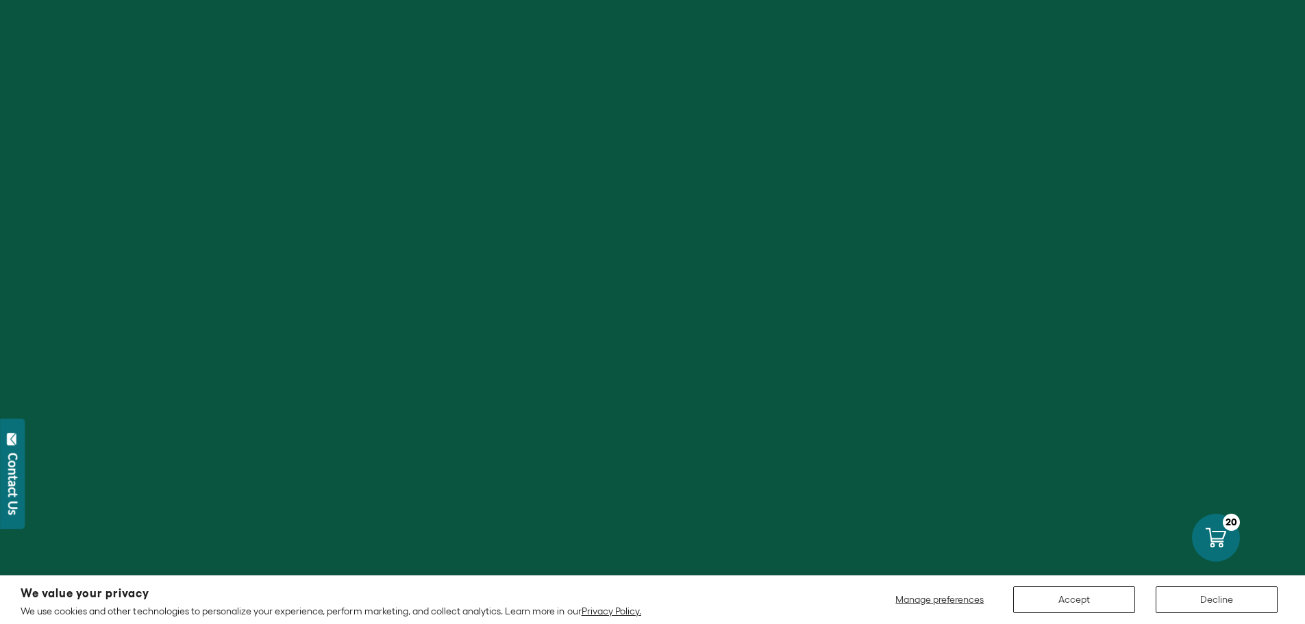
select select "****"
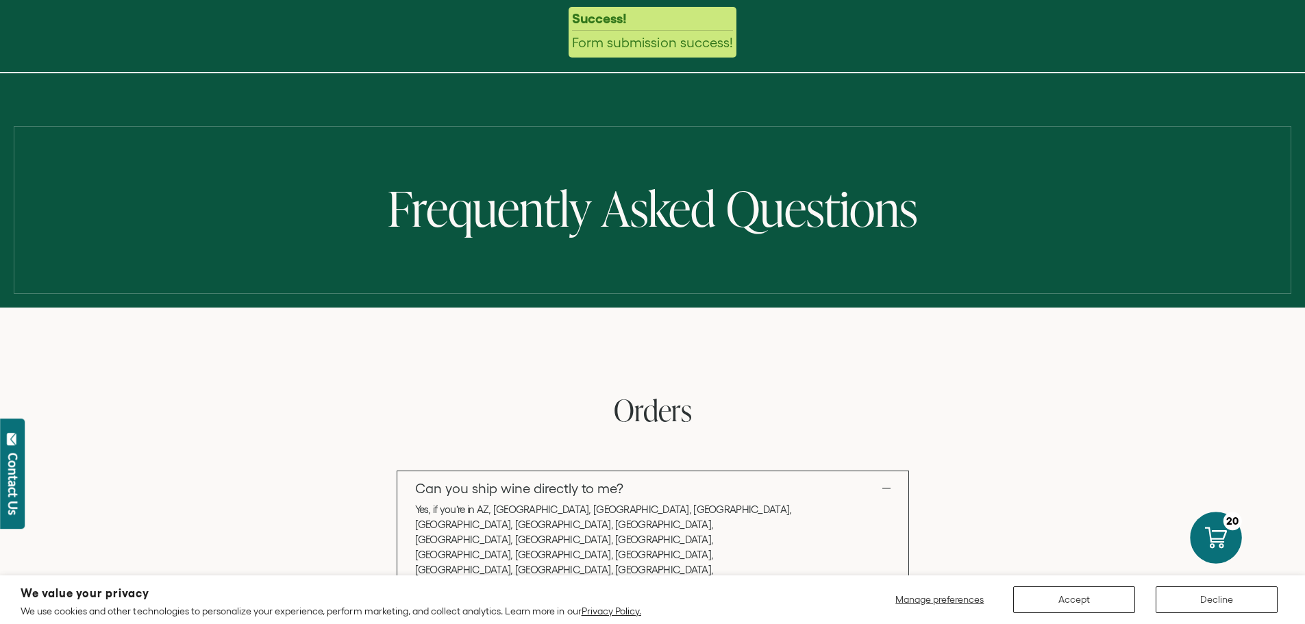
click at [1220, 538] on icon at bounding box center [1216, 537] width 22 height 21
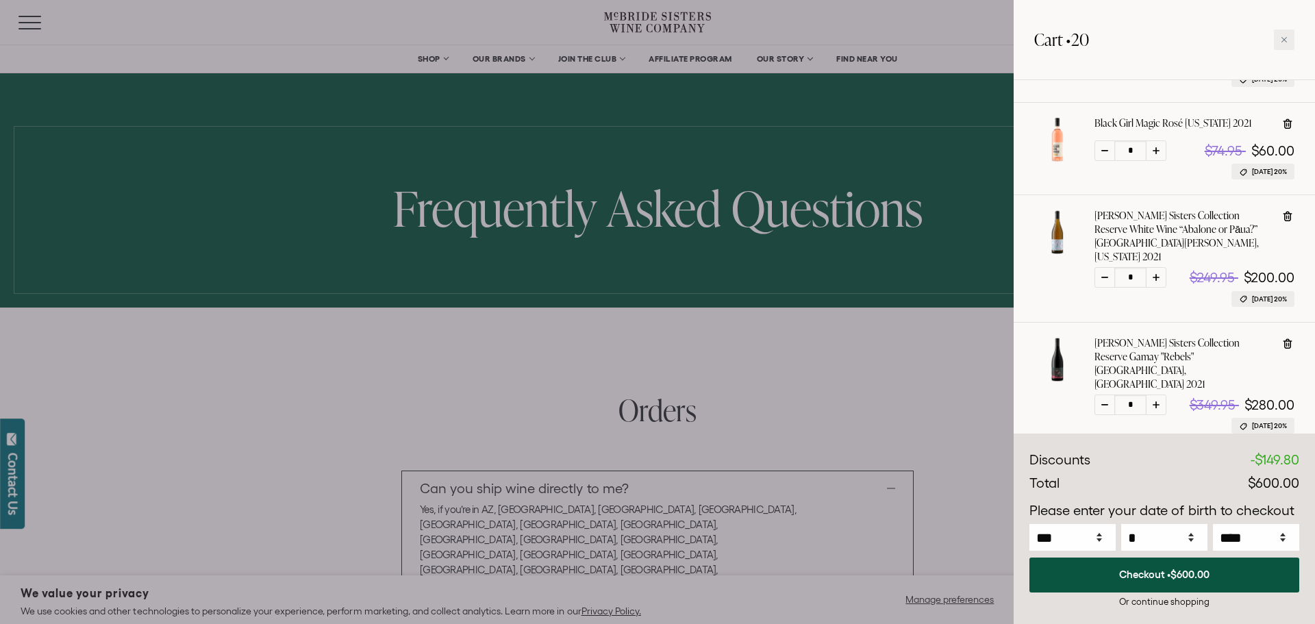
scroll to position [223, 0]
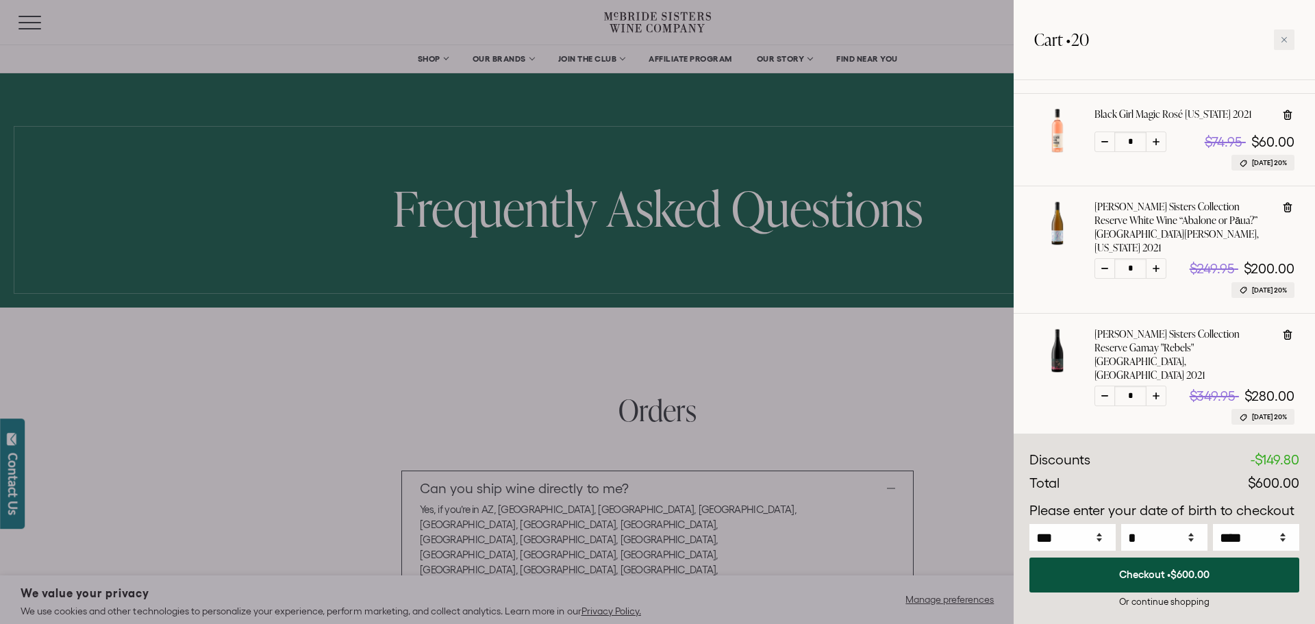
click at [1148, 603] on div "Or continue shopping" at bounding box center [1164, 601] width 270 height 13
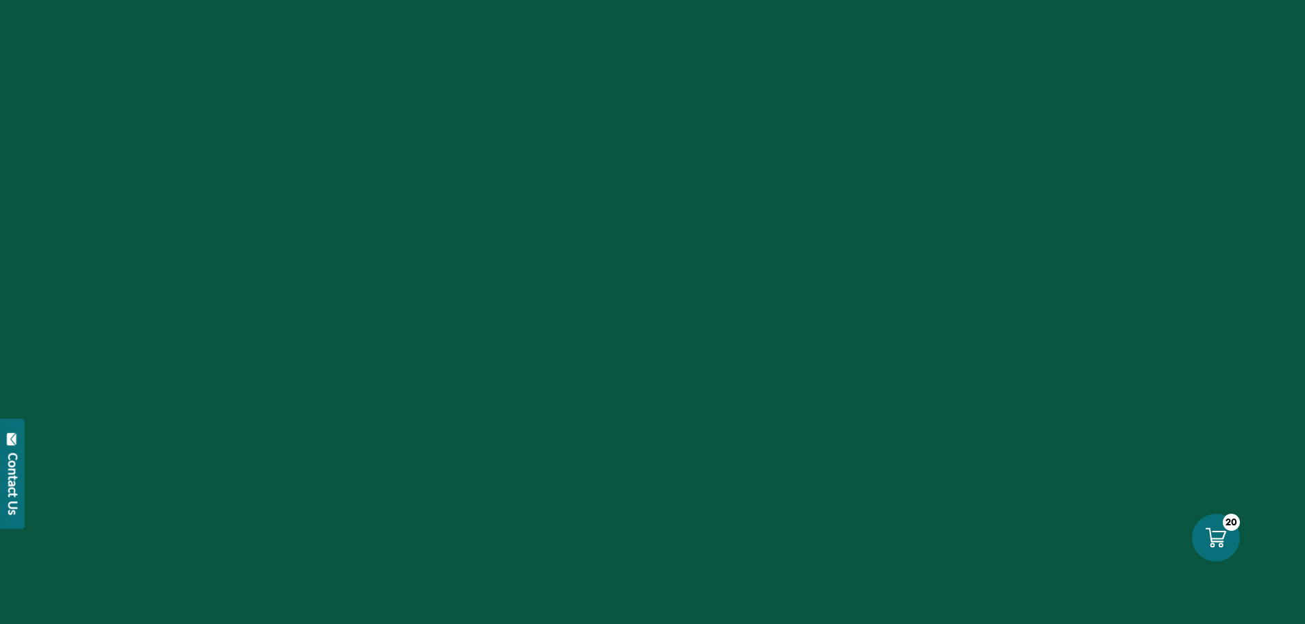
select select "****"
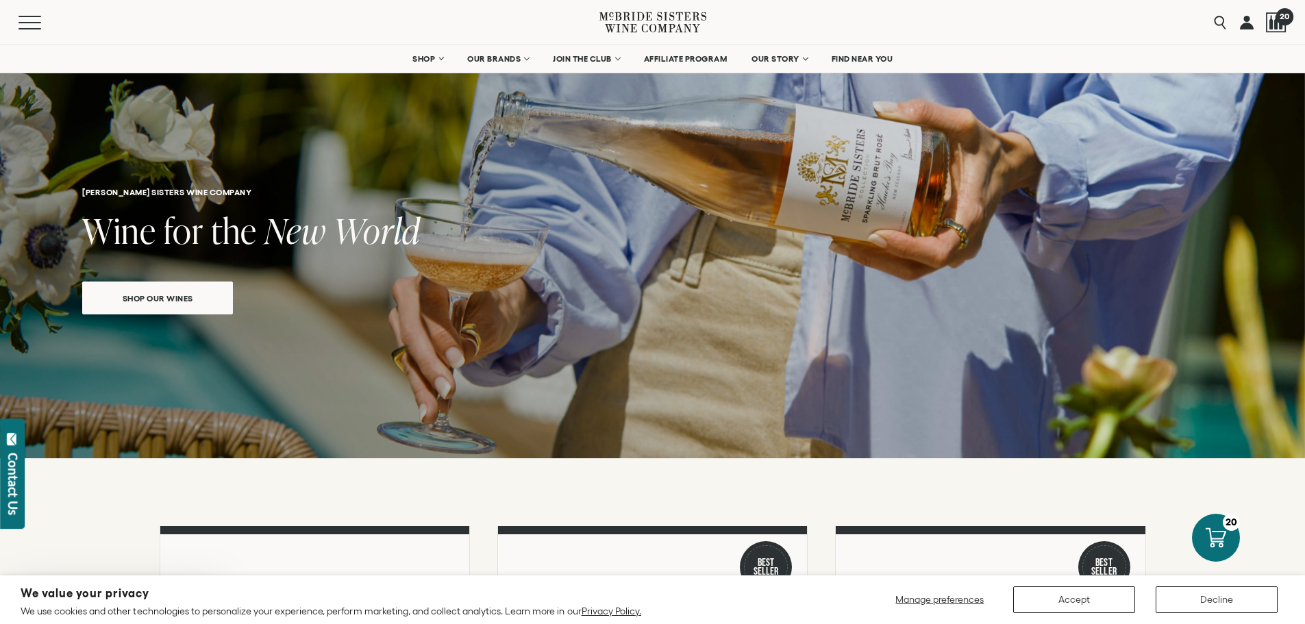
click at [1272, 18] on div at bounding box center [1276, 22] width 21 height 21
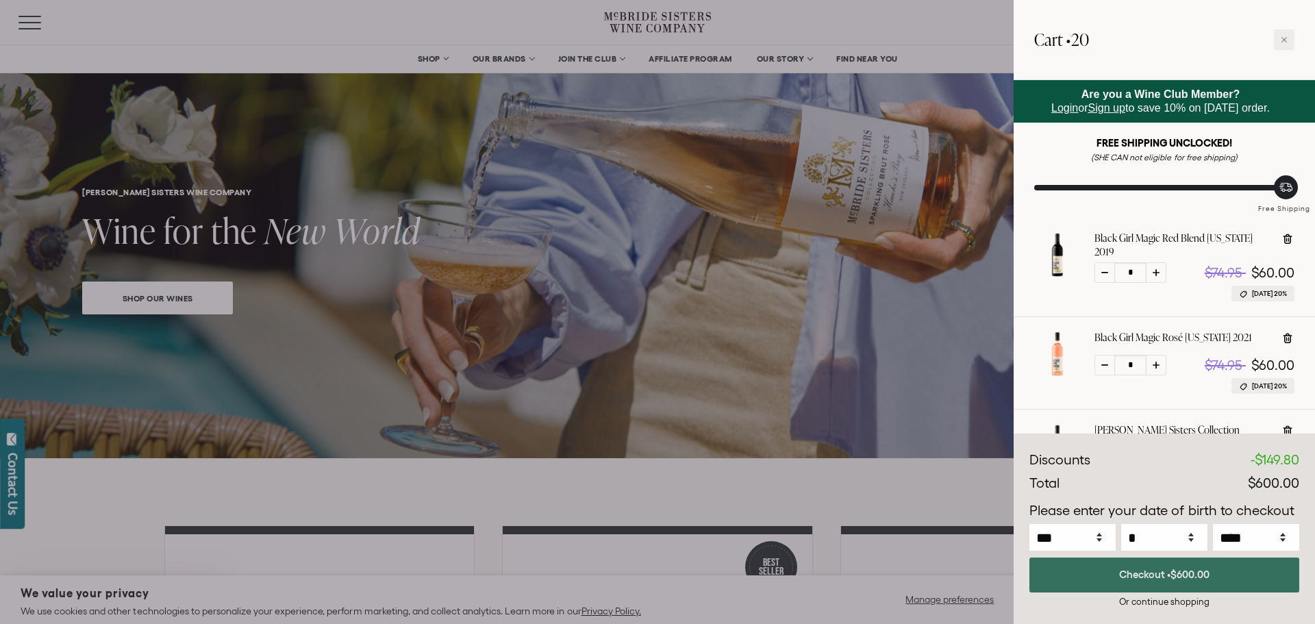
click at [1152, 566] on button "Checkout • $600.00" at bounding box center [1164, 574] width 270 height 35
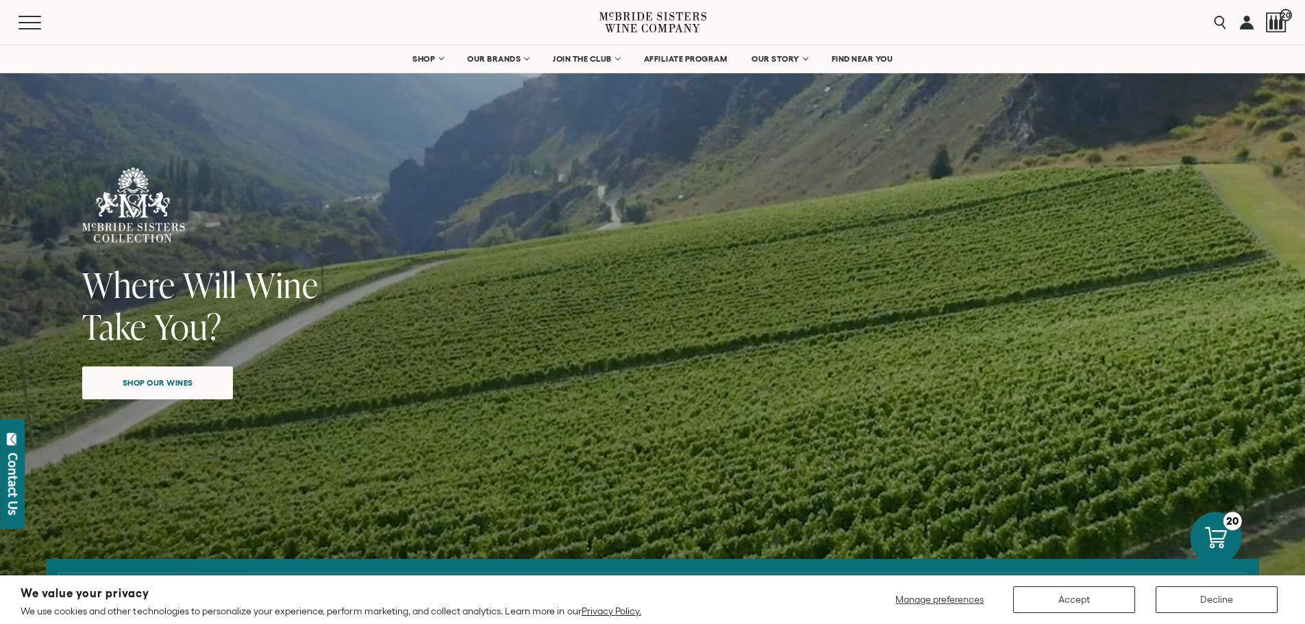
click at [1231, 541] on div at bounding box center [1215, 538] width 52 height 52
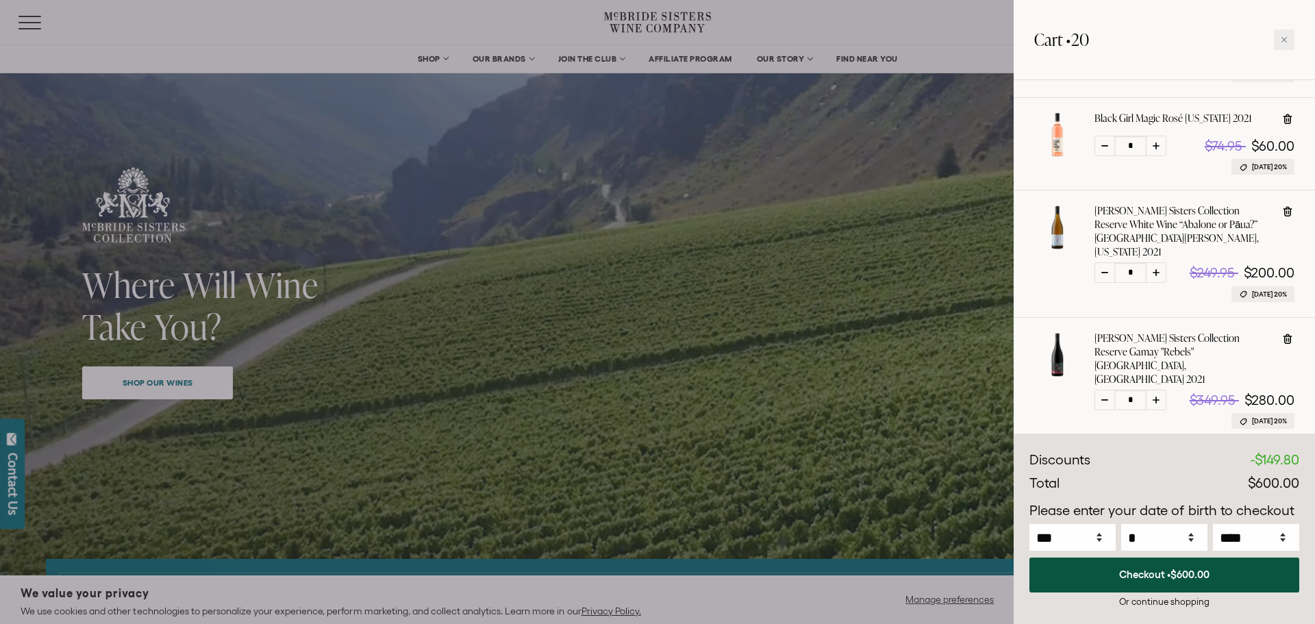
scroll to position [223, 0]
click at [1286, 207] on icon at bounding box center [1286, 209] width 1 height 4
type input "*"
select select "****"
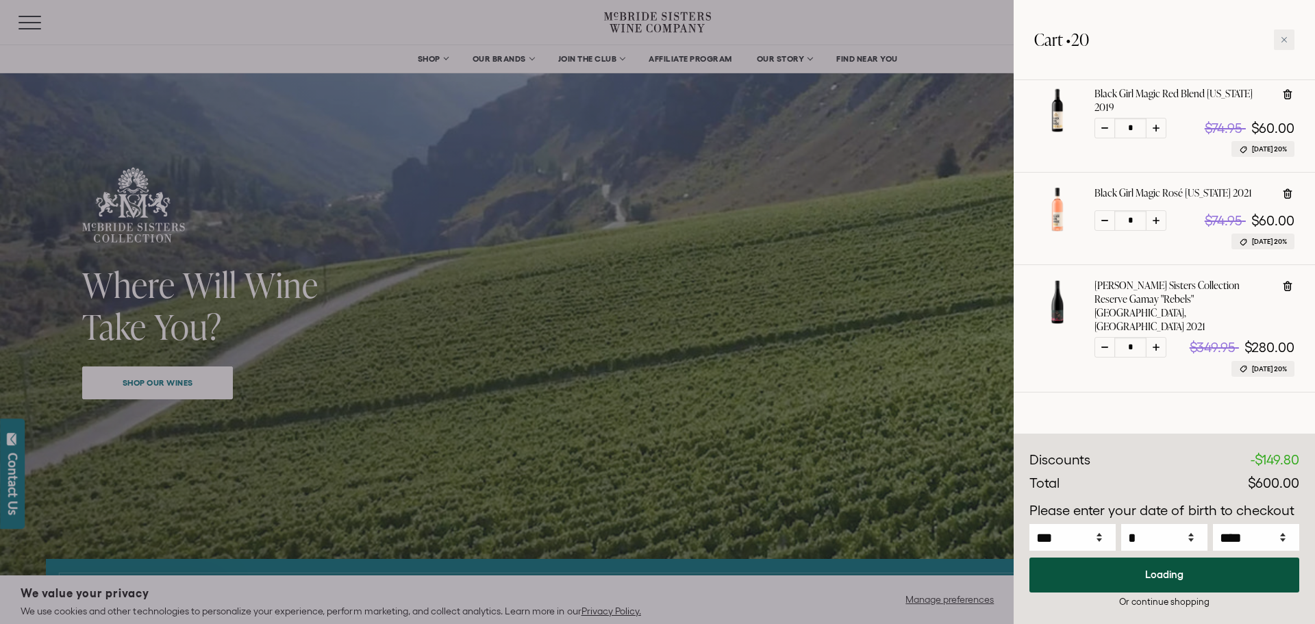
scroll to position [110, 0]
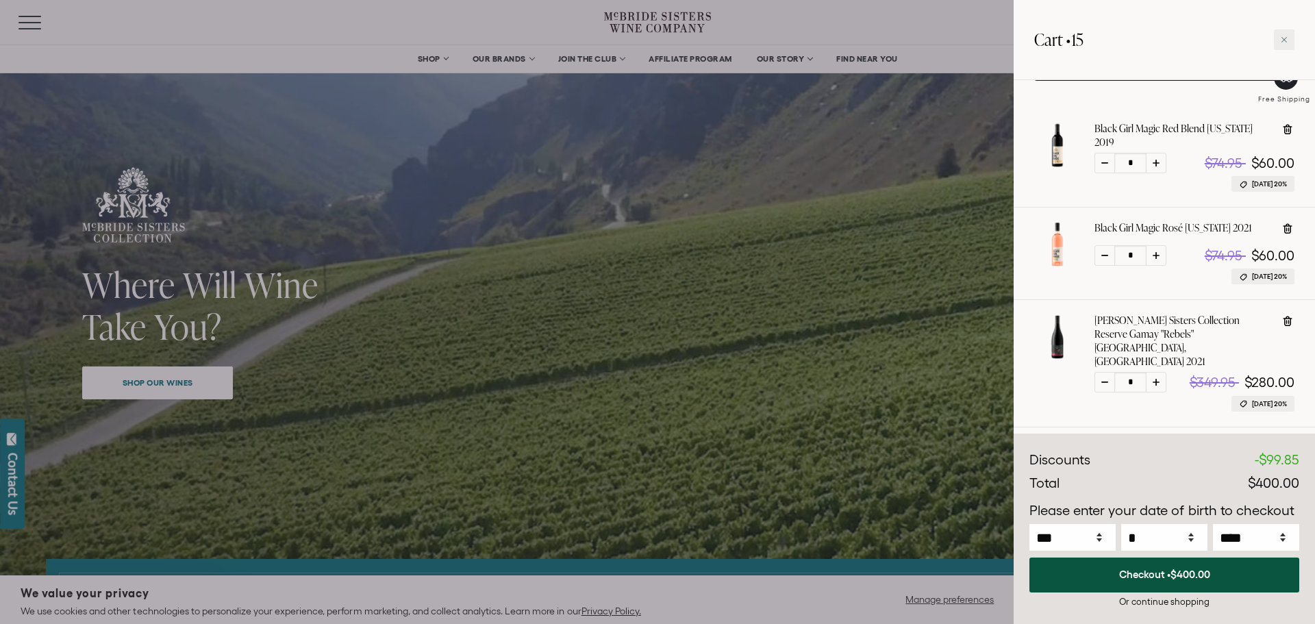
click at [1289, 223] on icon at bounding box center [1288, 229] width 14 height 14
type input "*"
select select "****"
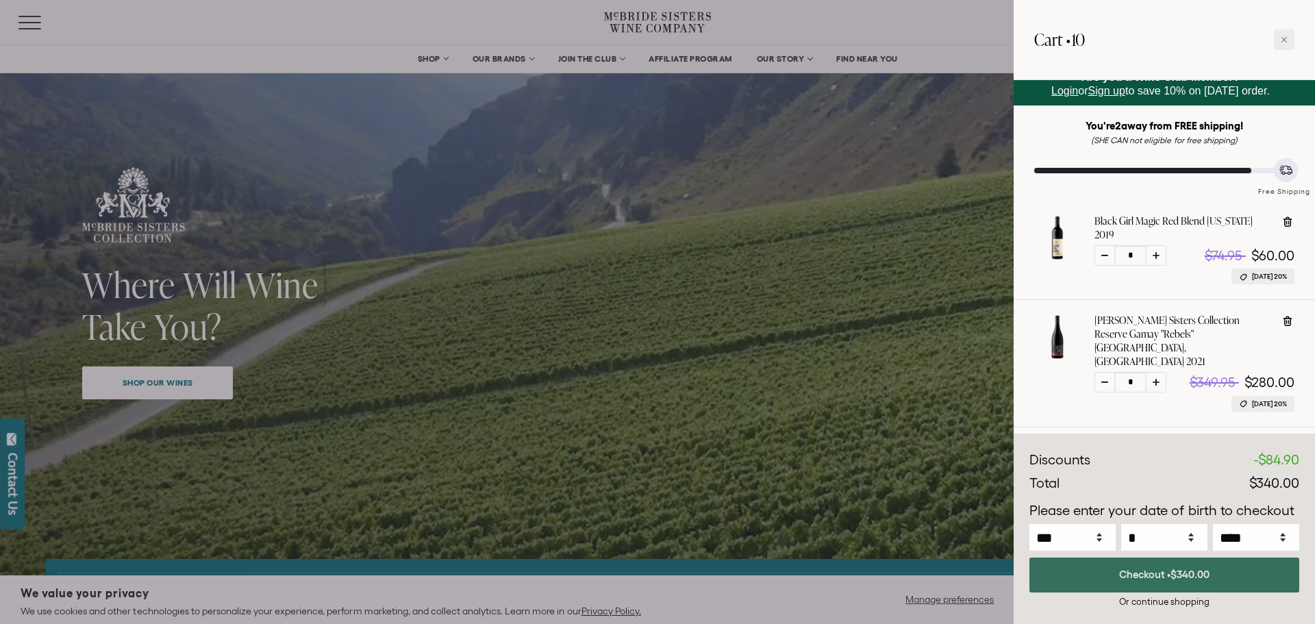
click at [1192, 568] on span "$340.00" at bounding box center [1189, 574] width 39 height 12
